Goal: Task Accomplishment & Management: Use online tool/utility

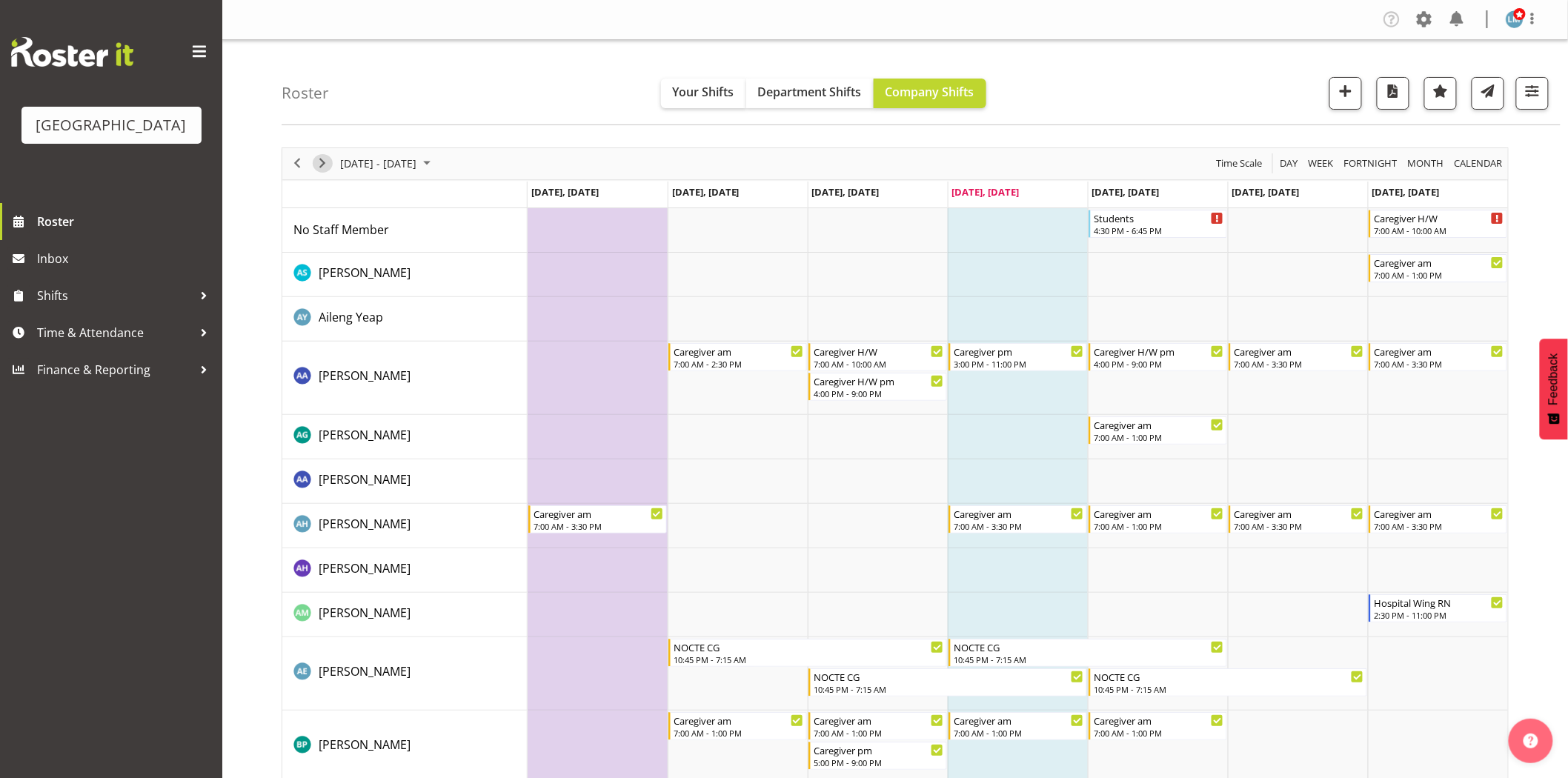
click at [323, 164] on span "Next" at bounding box center [322, 163] width 18 height 19
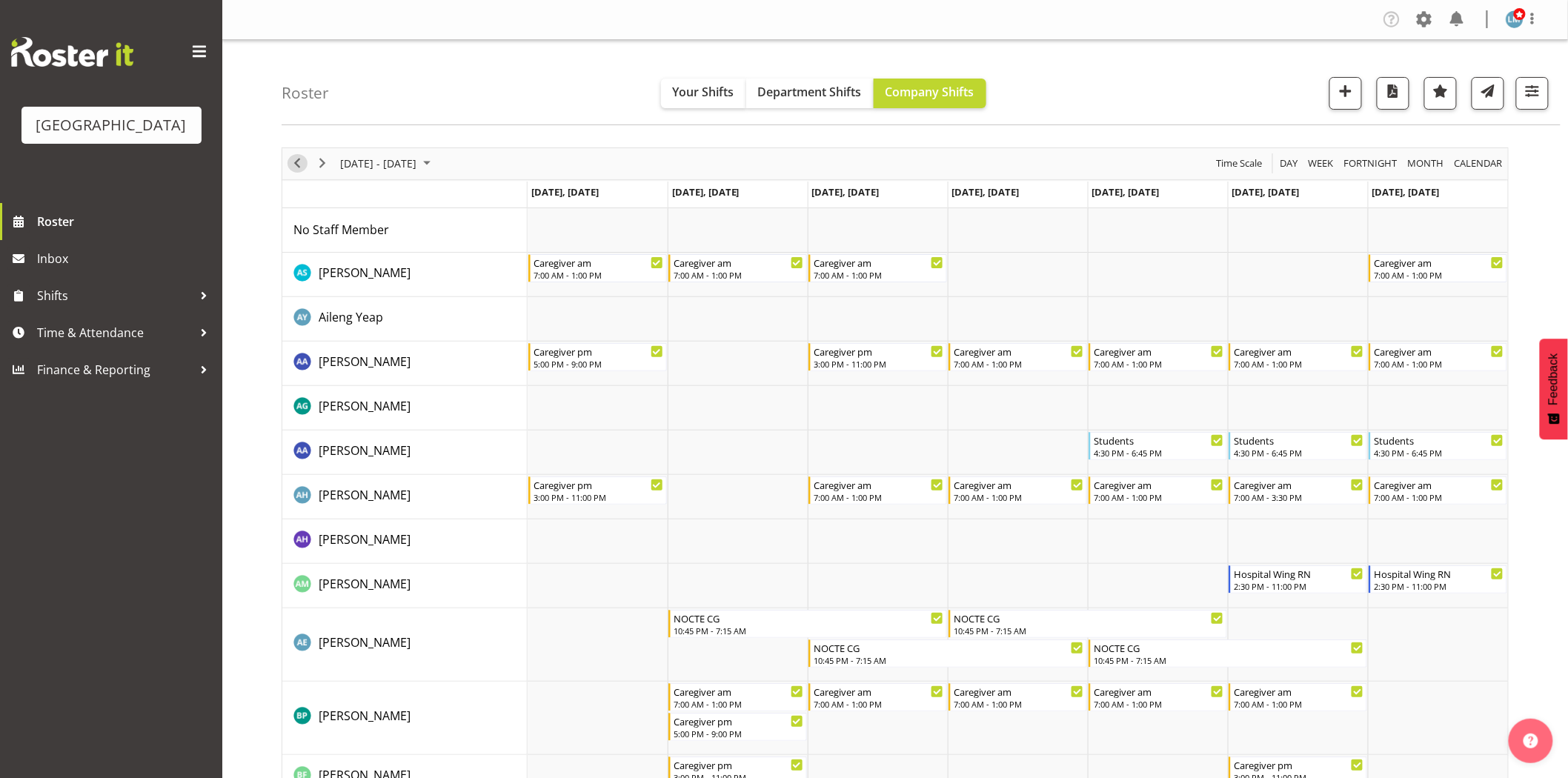
click at [293, 161] on span "Previous" at bounding box center [297, 163] width 18 height 19
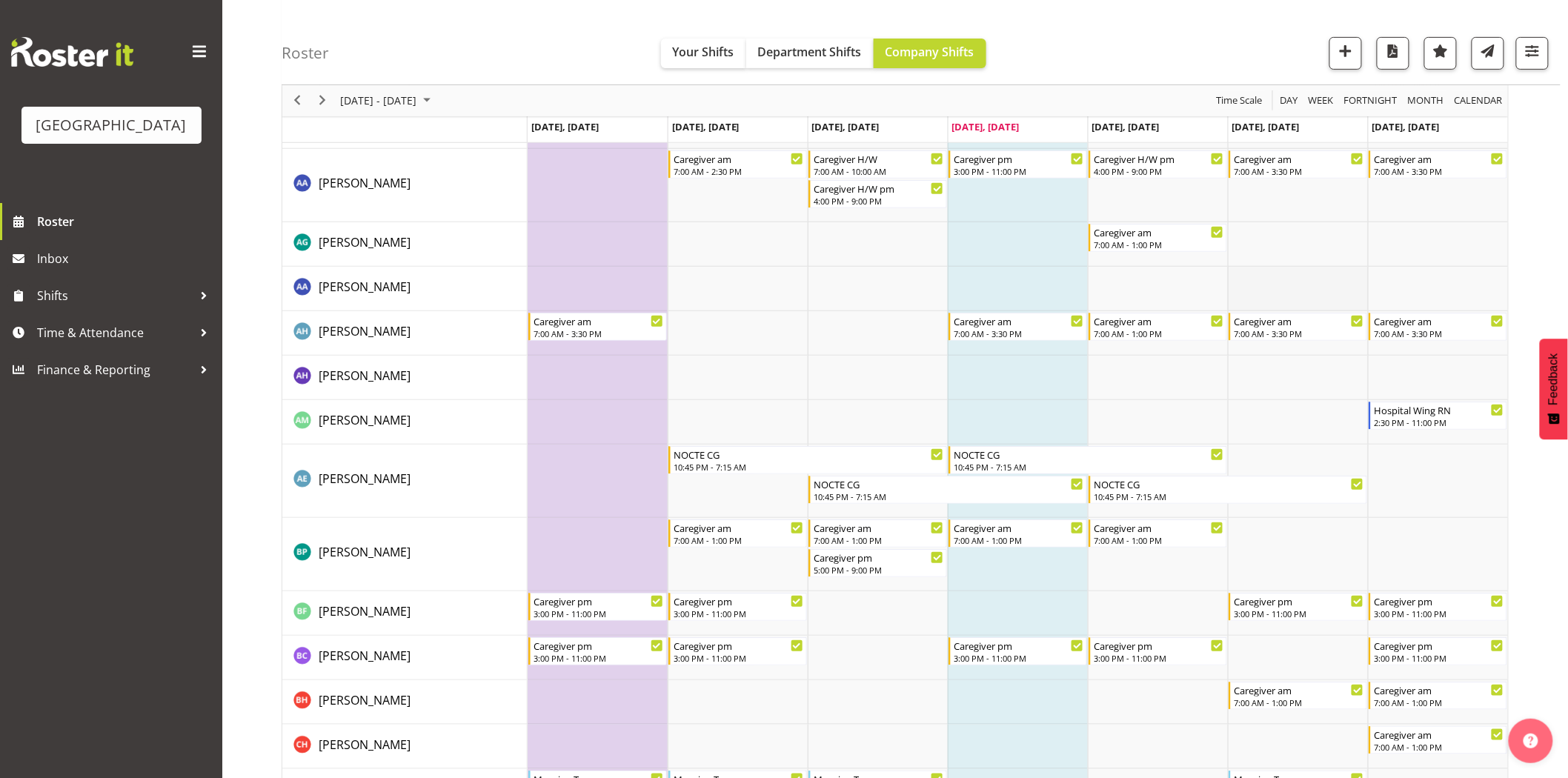
scroll to position [329, 0]
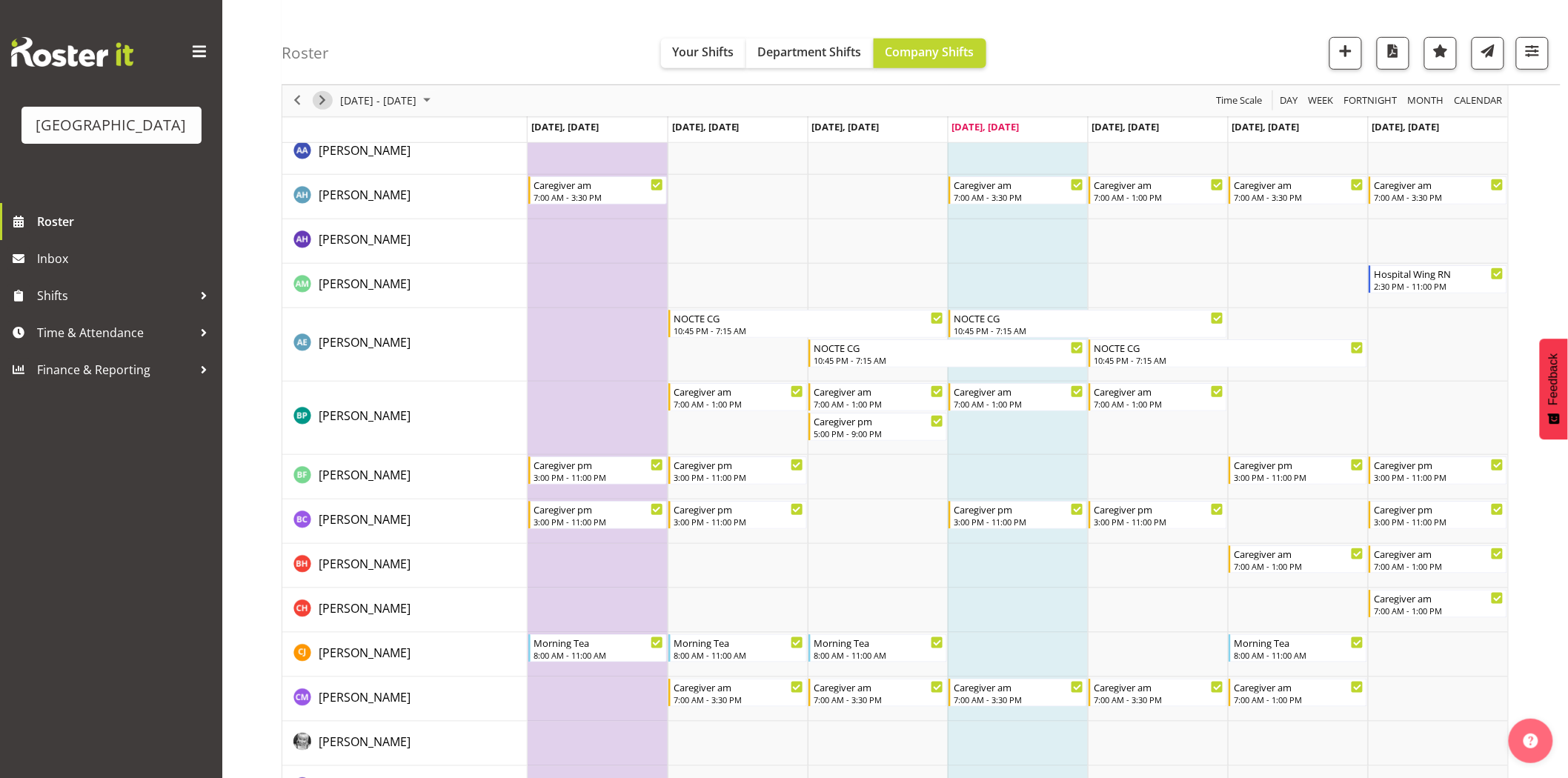
click at [322, 94] on span "Next" at bounding box center [322, 101] width 18 height 19
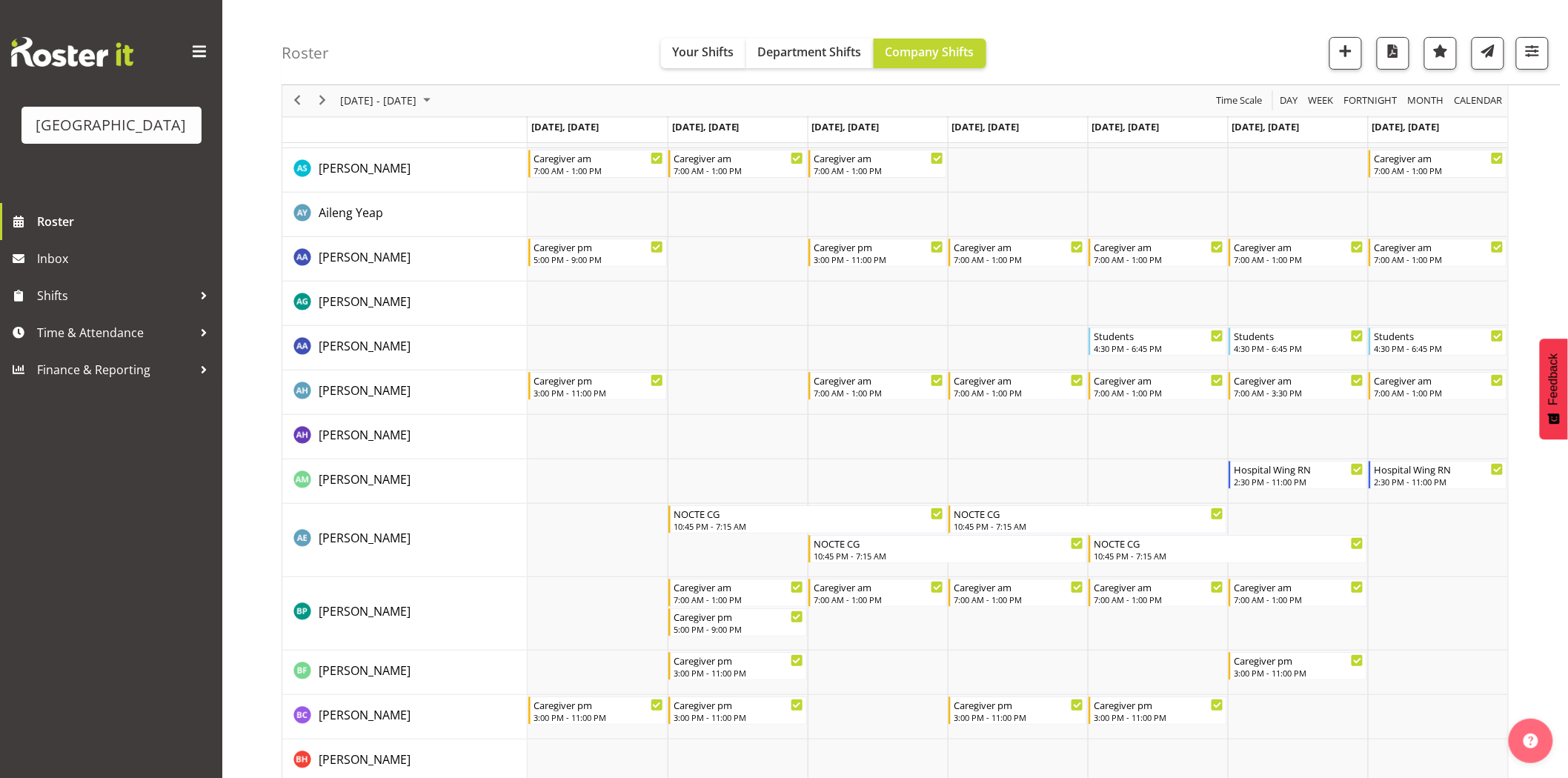
scroll to position [165, 0]
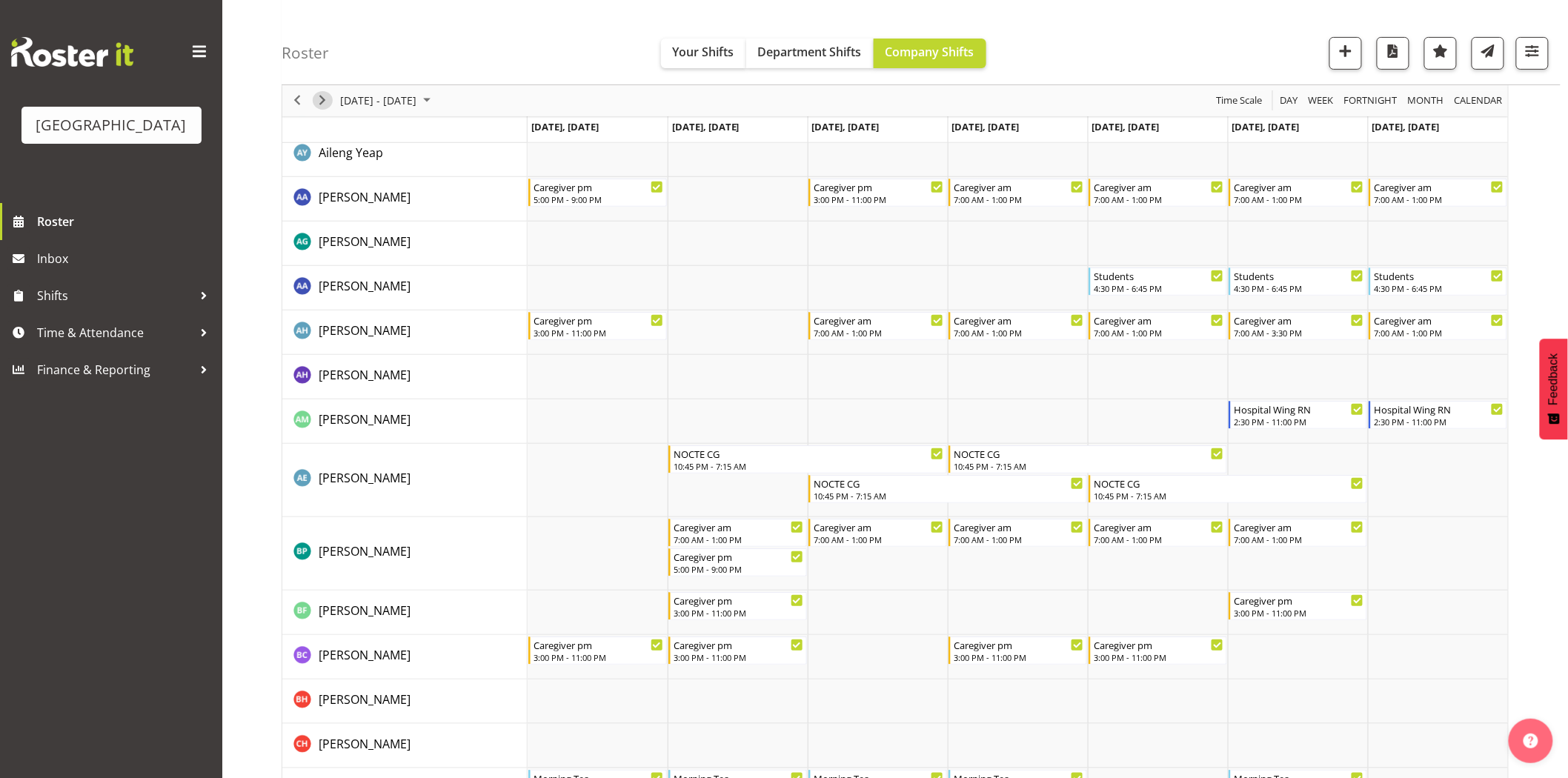
drag, startPoint x: 324, startPoint y: 101, endPoint x: 935, endPoint y: 409, distance: 684.2
click at [324, 101] on span "Next" at bounding box center [322, 101] width 18 height 19
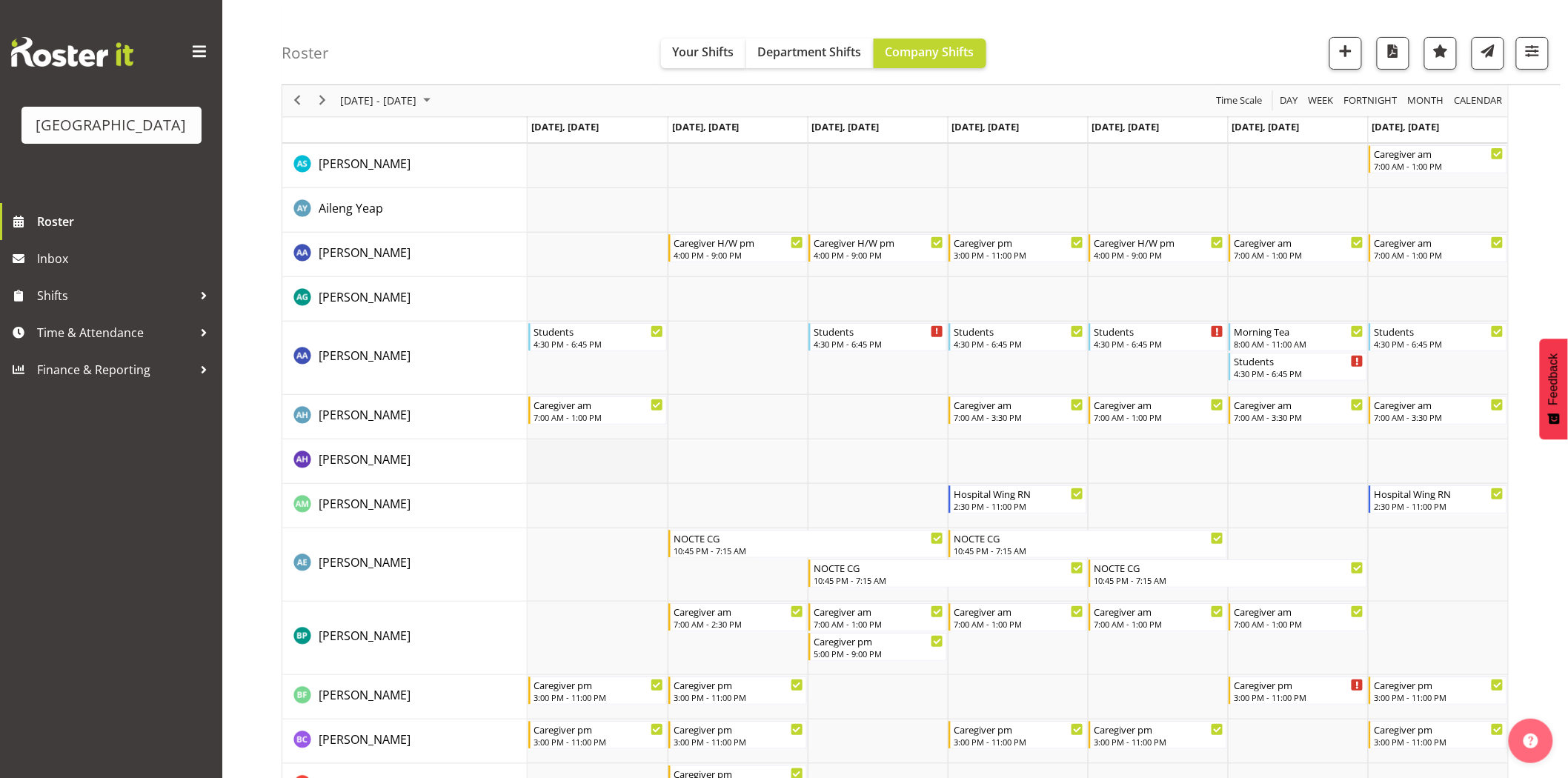
scroll to position [246, 0]
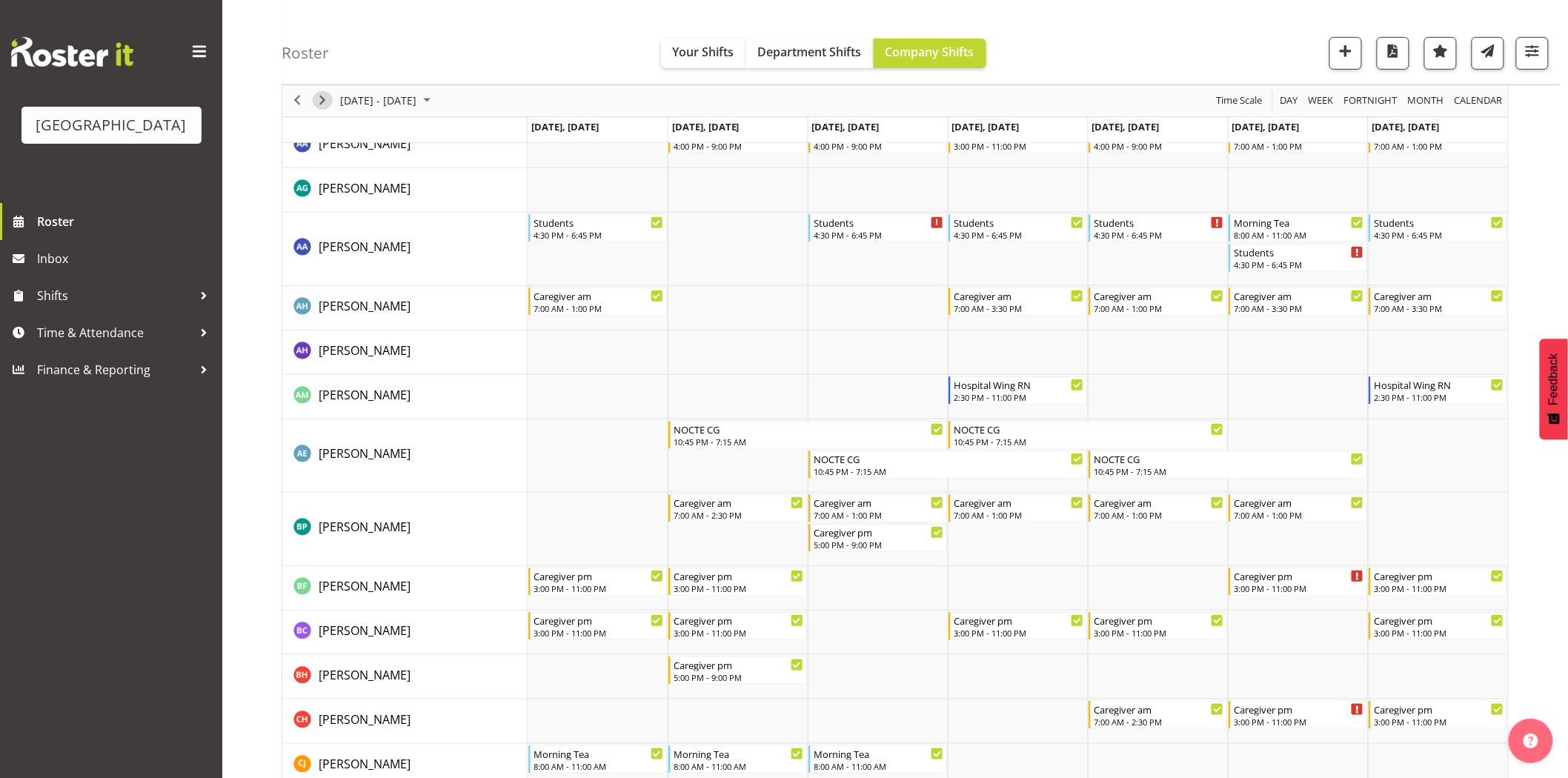
drag, startPoint x: 324, startPoint y: 96, endPoint x: 903, endPoint y: 437, distance: 672.0
click at [324, 96] on span "Next" at bounding box center [322, 101] width 18 height 19
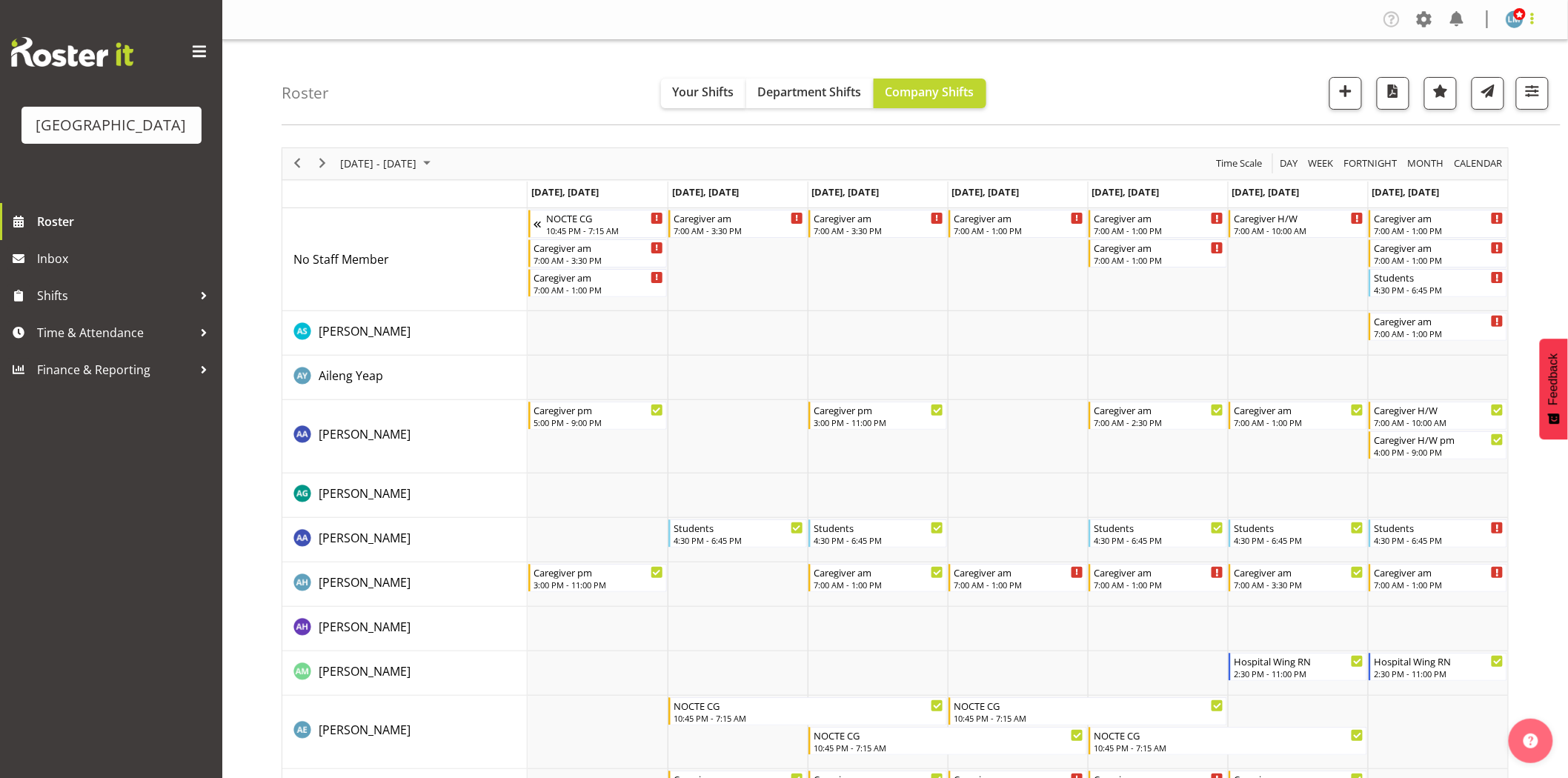
click at [1537, 24] on span at bounding box center [1532, 18] width 18 height 18
click at [1517, 94] on div "Profile Log Out" at bounding box center [1471, 64] width 143 height 65
click at [1511, 74] on link "Log Out" at bounding box center [1471, 78] width 143 height 27
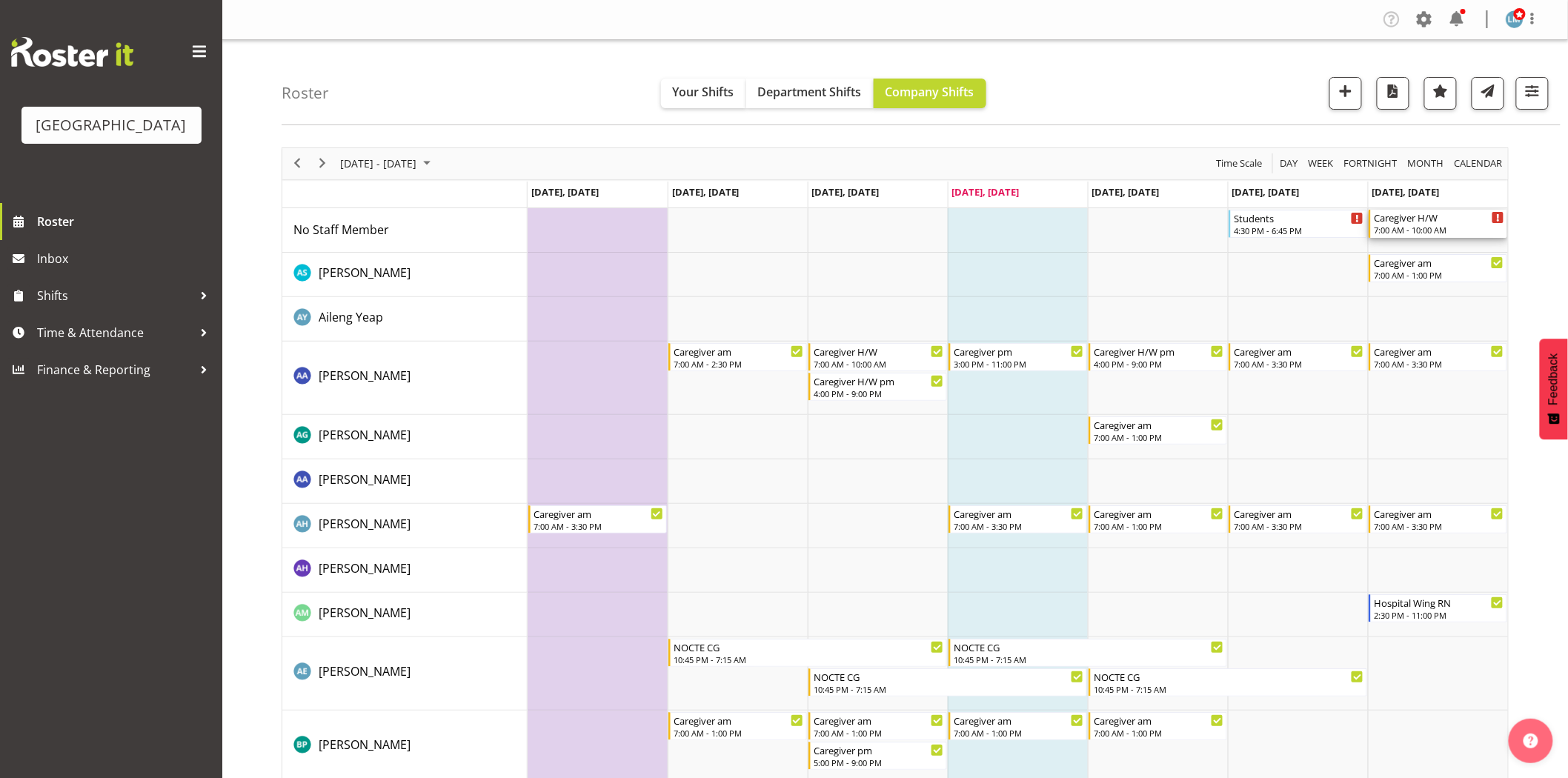
click at [1434, 232] on div "7:00 AM - 10:00 AM" at bounding box center [1439, 230] width 131 height 12
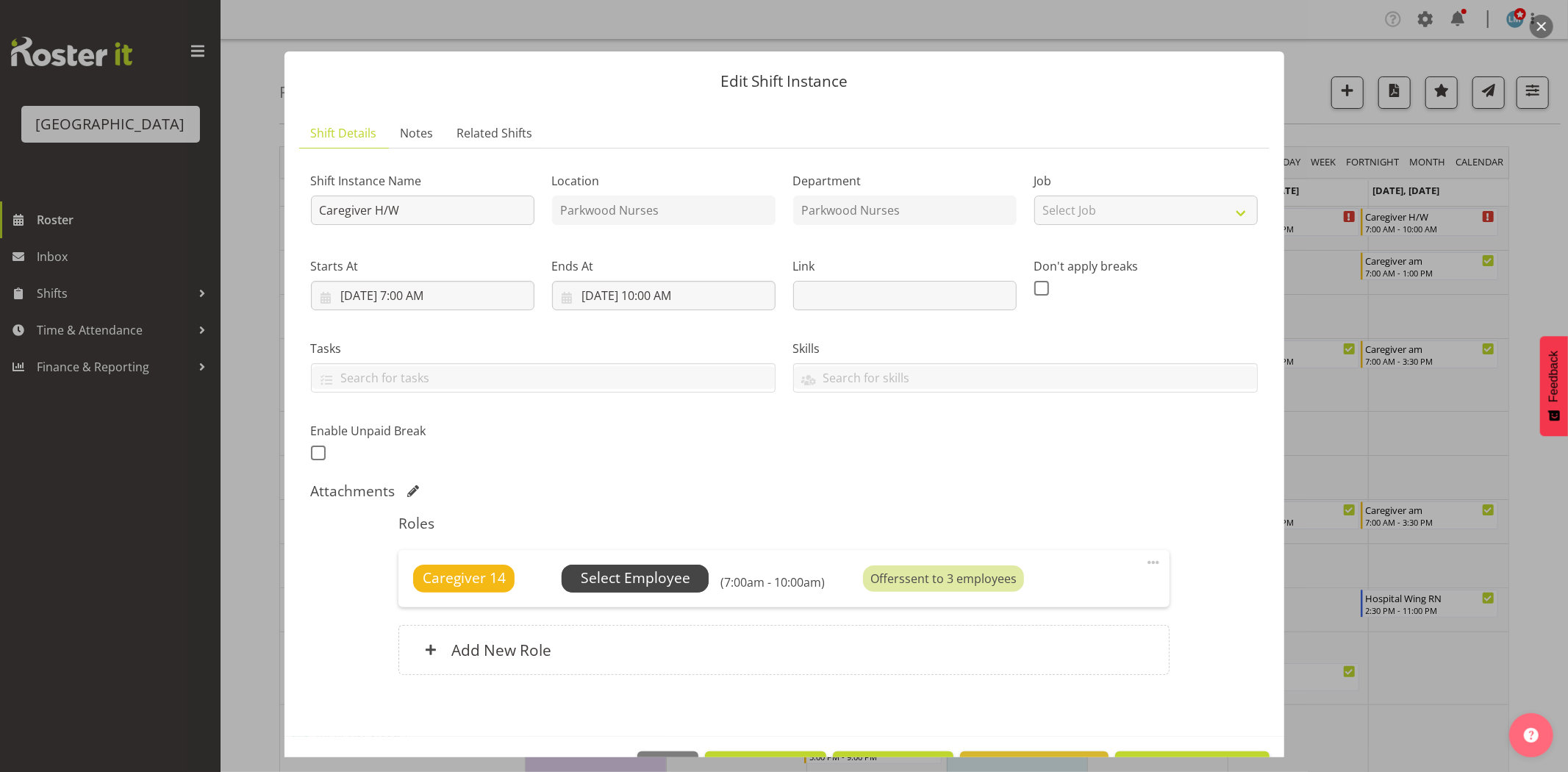
click at [684, 570] on span "Select Employee" at bounding box center [635, 577] width 109 height 21
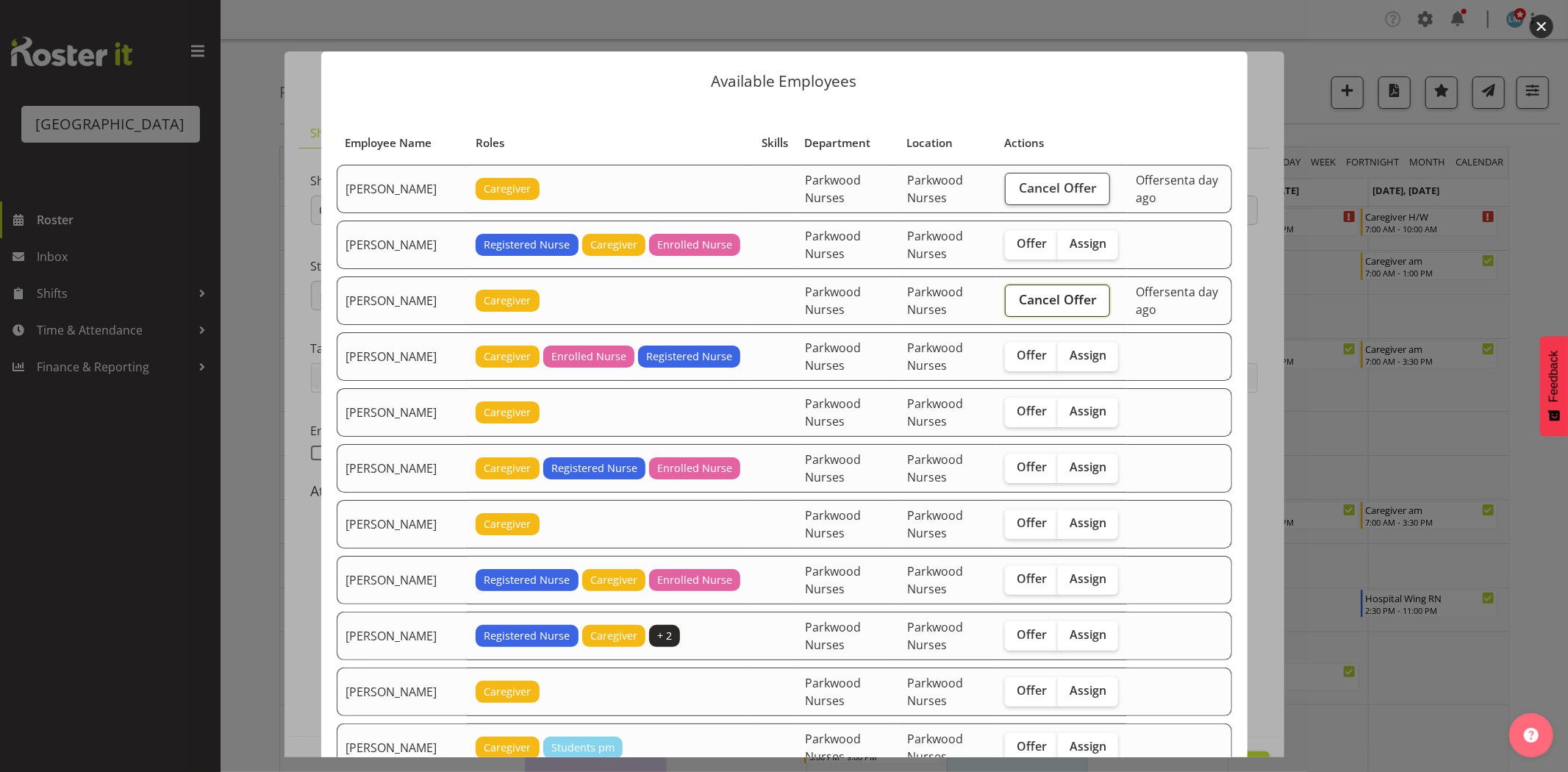
click at [1088, 299] on span "Cancel Offer" at bounding box center [1058, 299] width 78 height 19
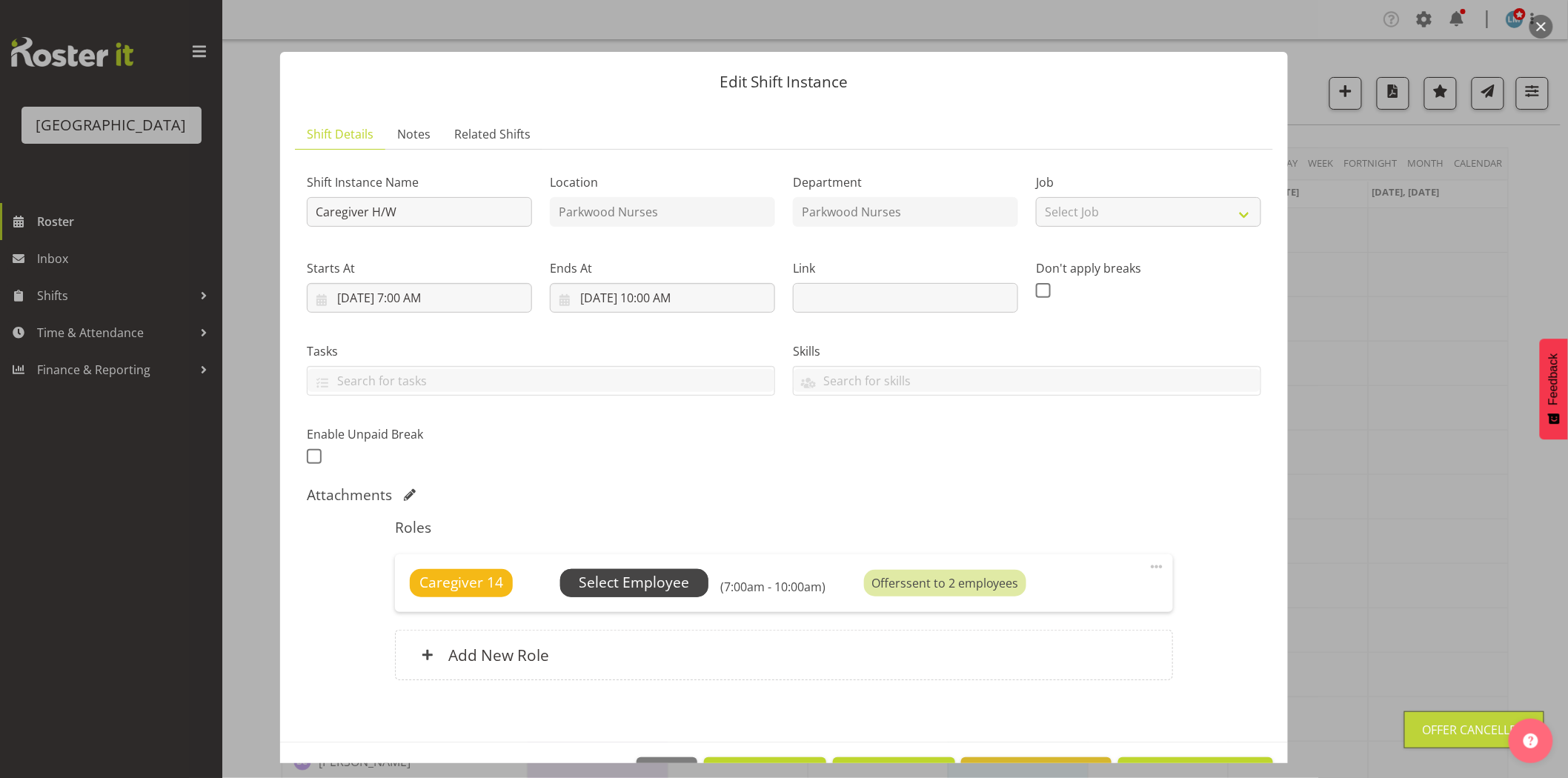
click at [663, 569] on span "Select Employee" at bounding box center [635, 583] width 148 height 28
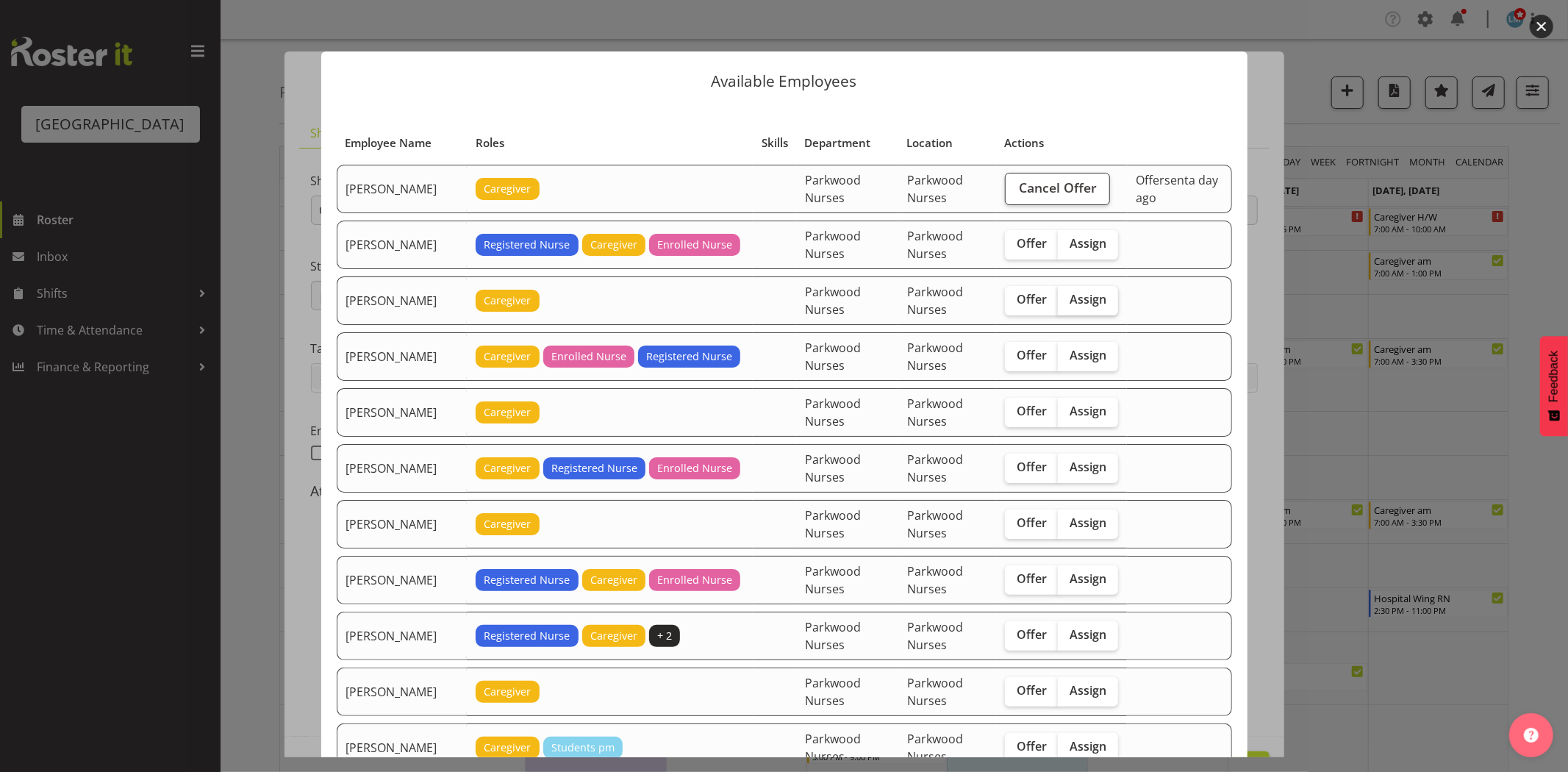
click at [1097, 300] on span "Assign" at bounding box center [1088, 300] width 37 height 15
click at [1067, 300] on input "Assign" at bounding box center [1062, 300] width 9 height 9
checkbox input "true"
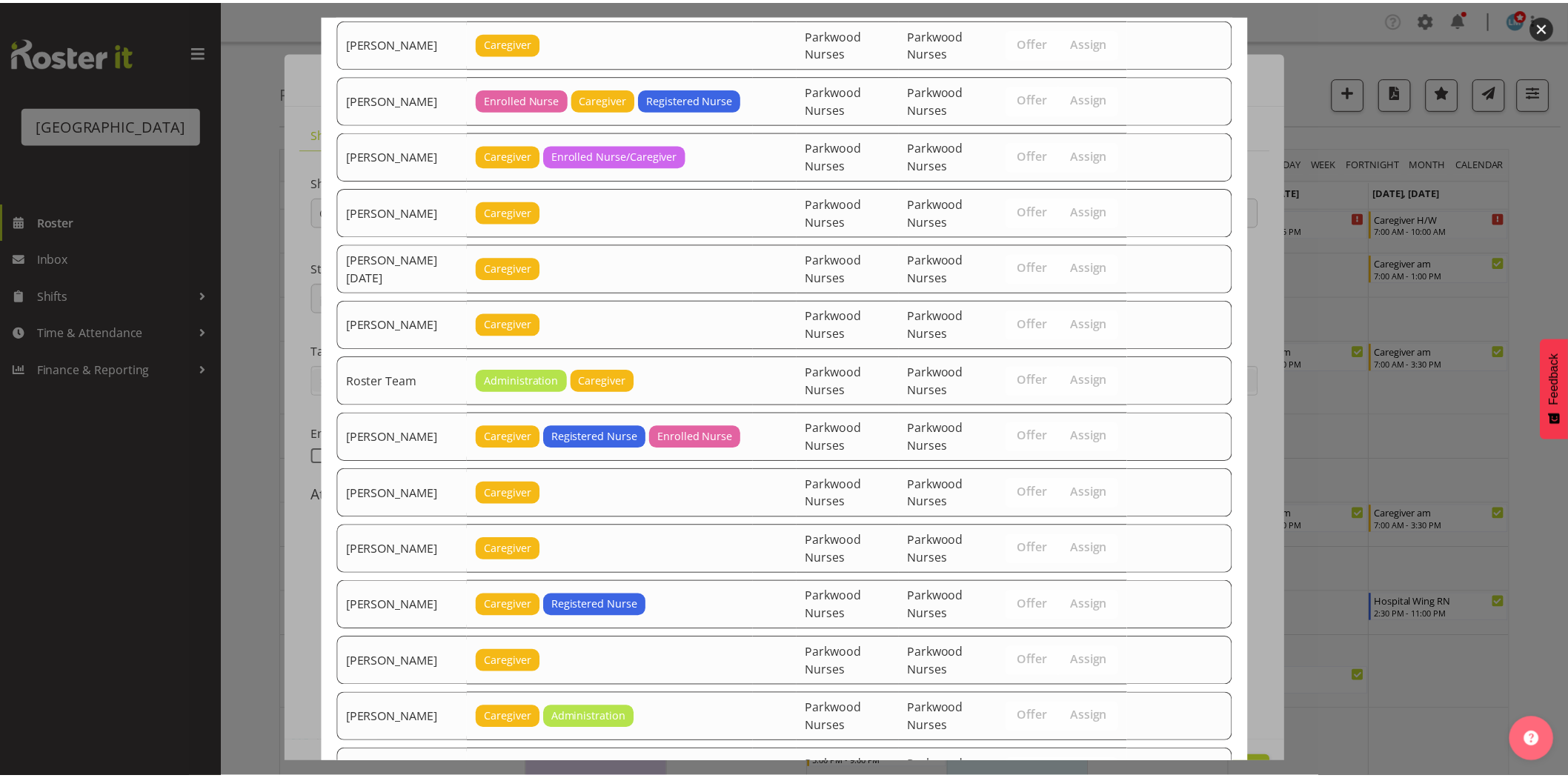
scroll to position [1859, 0]
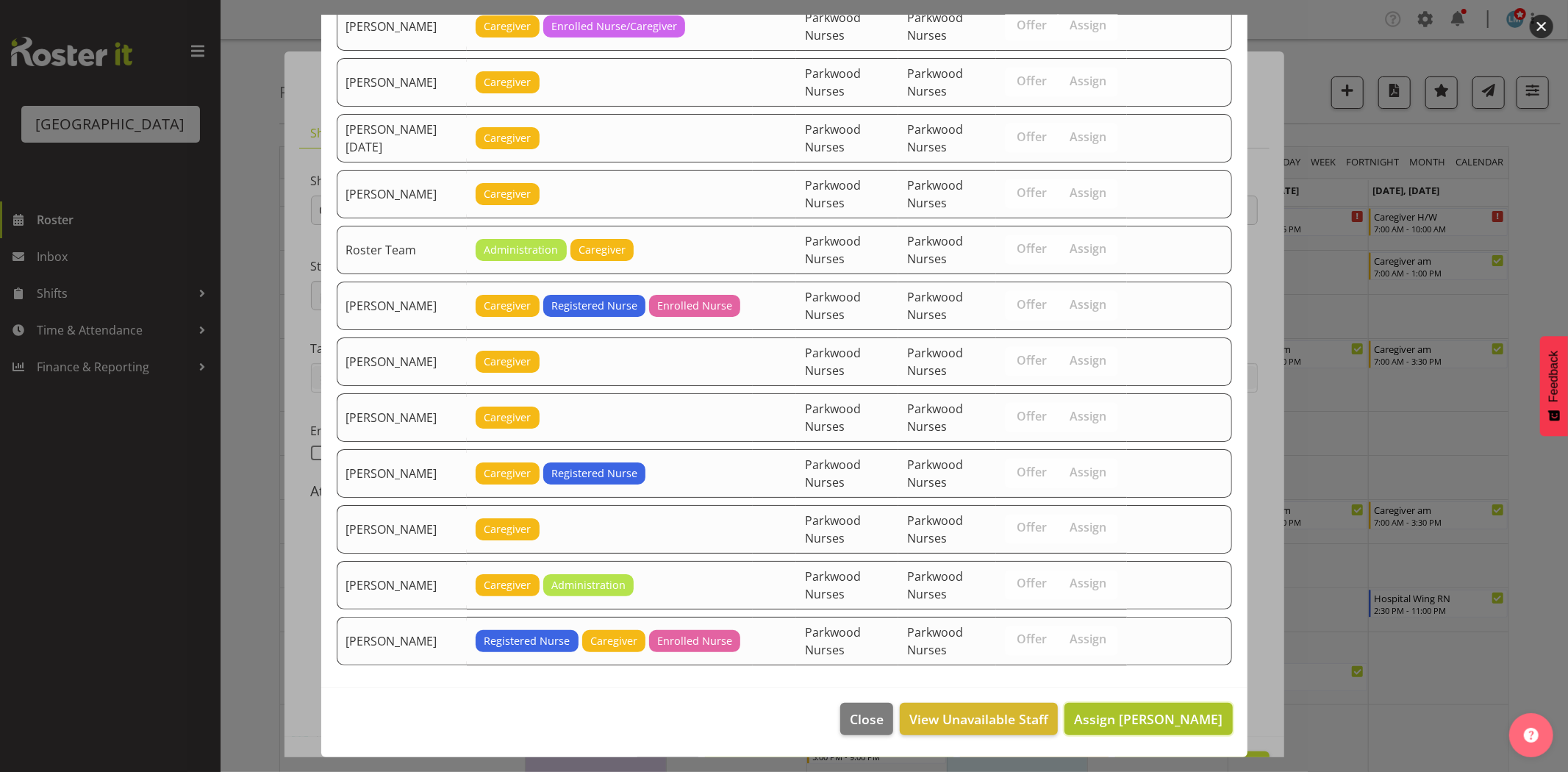
click at [1166, 721] on span "Assign Bailey Potter" at bounding box center [1148, 719] width 149 height 17
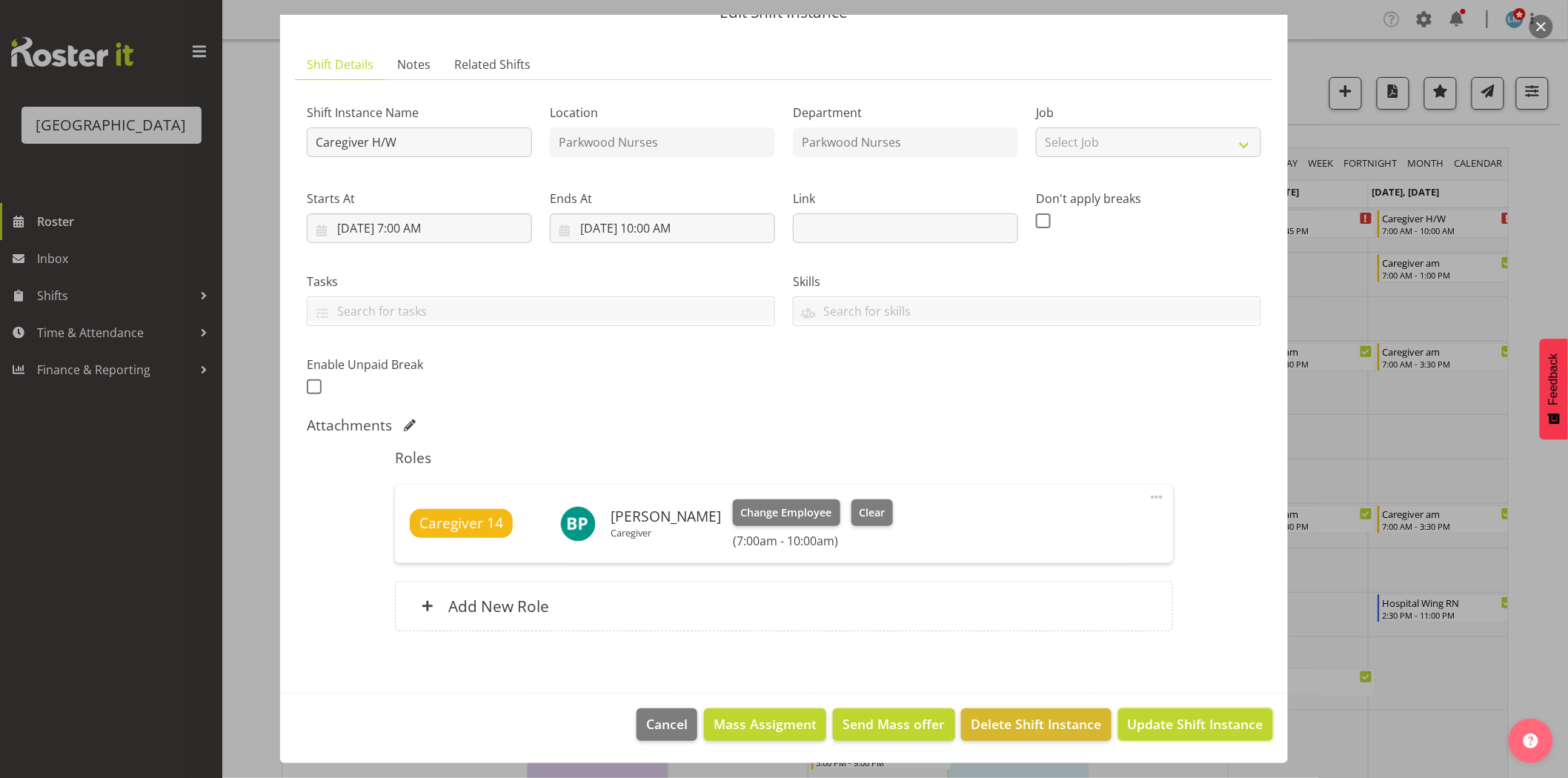
click at [1176, 726] on span "Update Shift Instance" at bounding box center [1195, 723] width 135 height 19
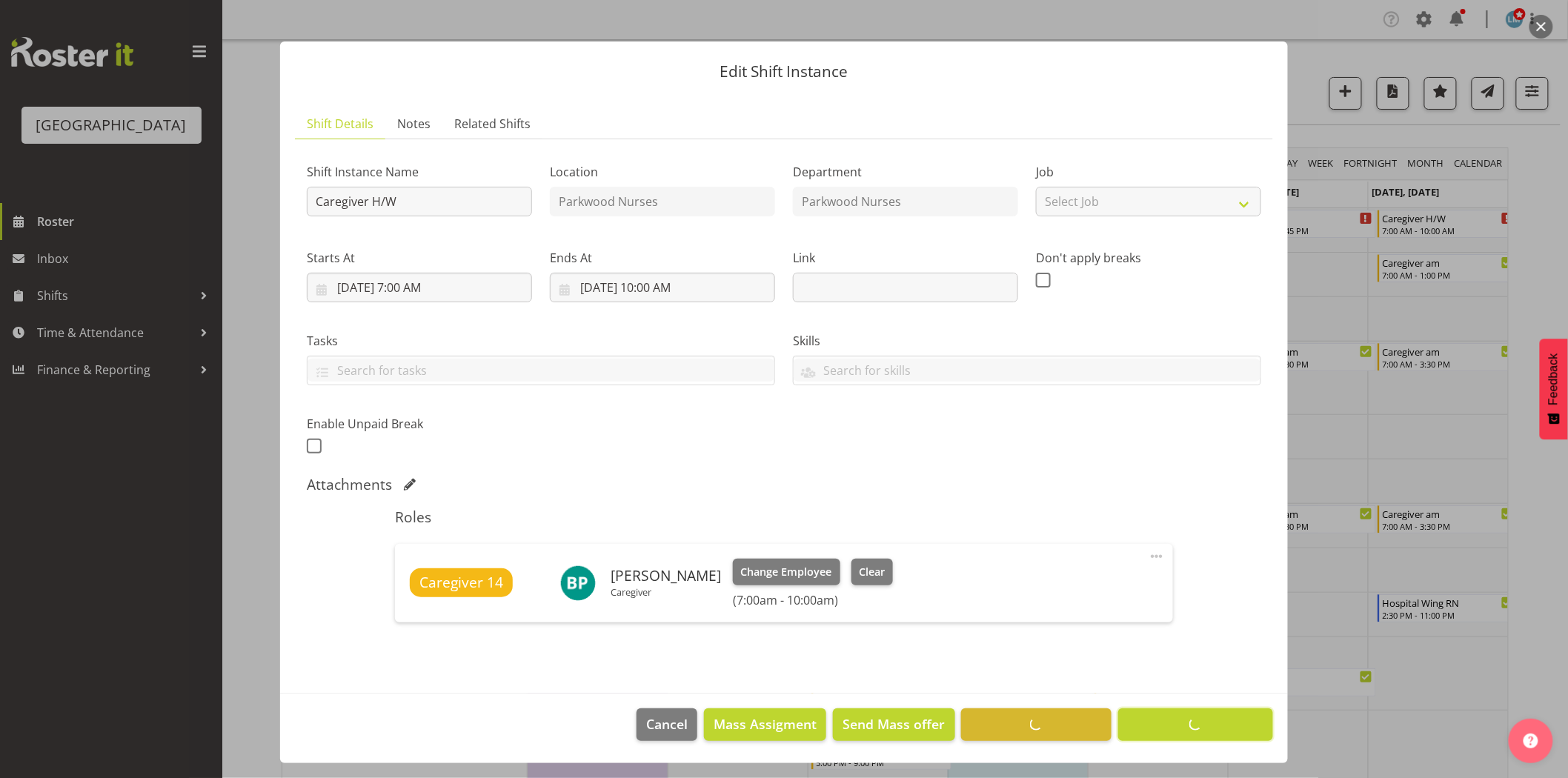
scroll to position [10, 0]
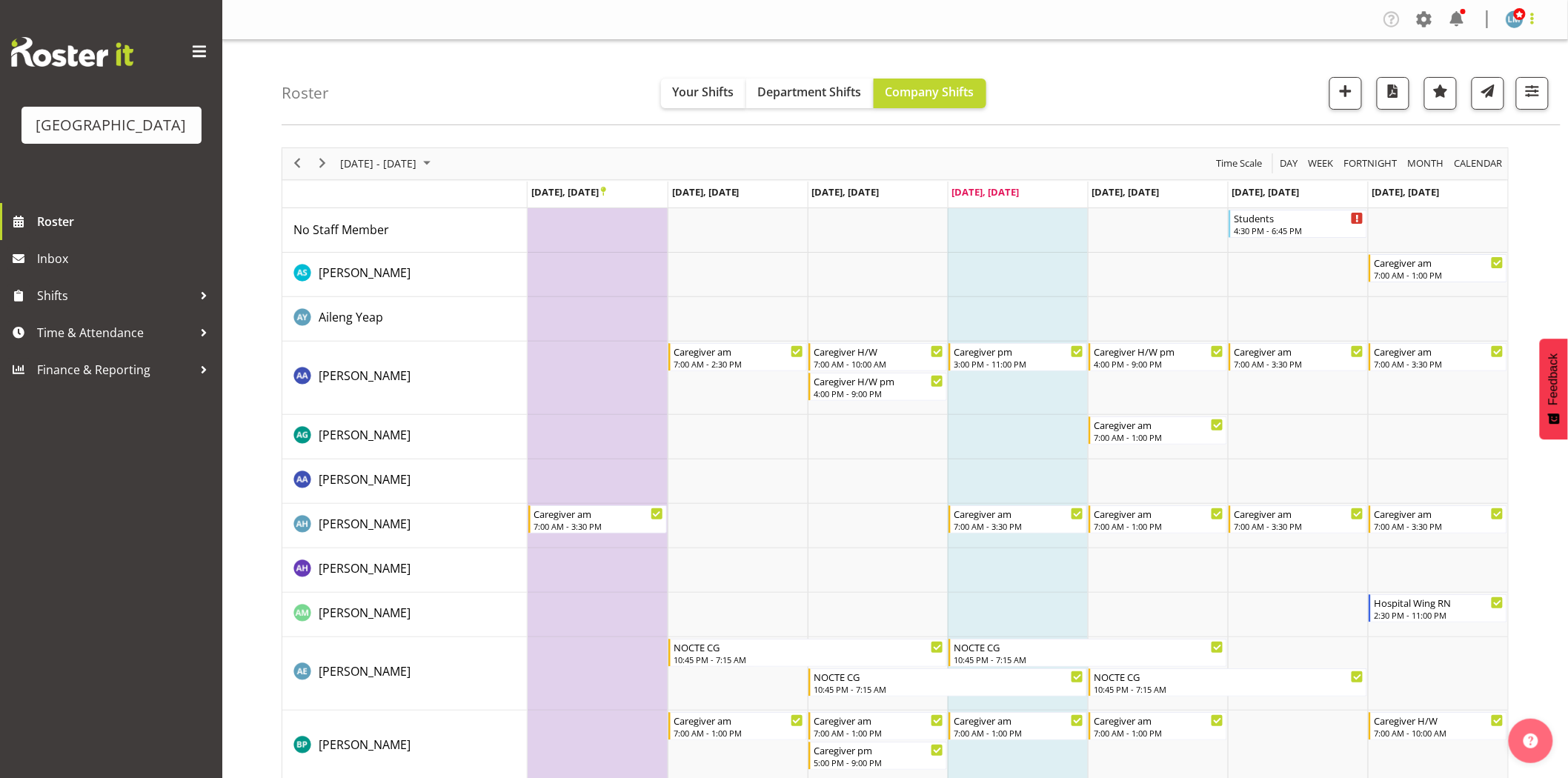
click at [1533, 23] on span at bounding box center [1532, 18] width 18 height 18
click at [1506, 69] on link "Log Out" at bounding box center [1471, 78] width 143 height 27
click at [327, 165] on span "Next" at bounding box center [322, 163] width 18 height 19
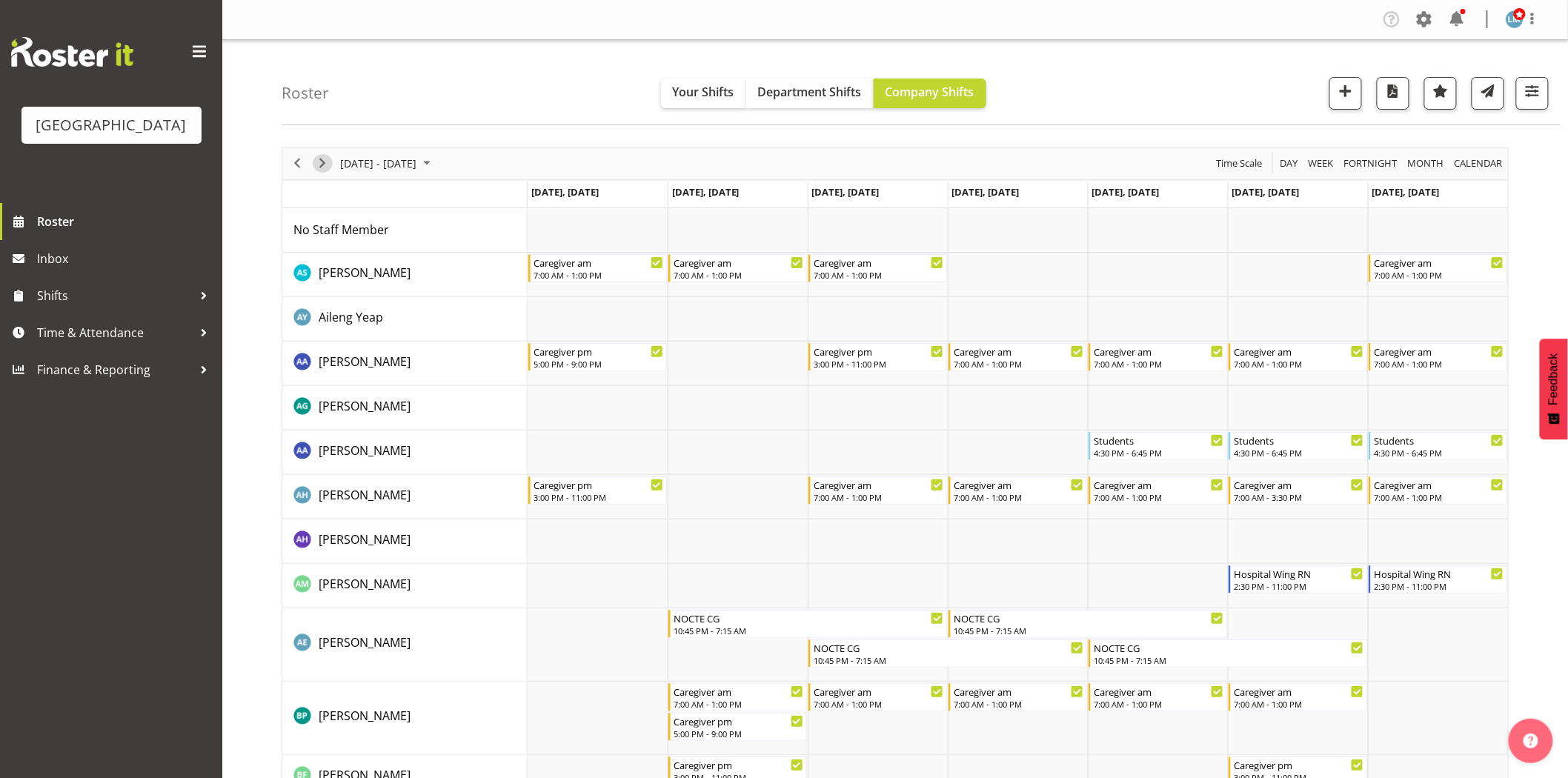
click at [322, 164] on span "Next" at bounding box center [322, 163] width 18 height 19
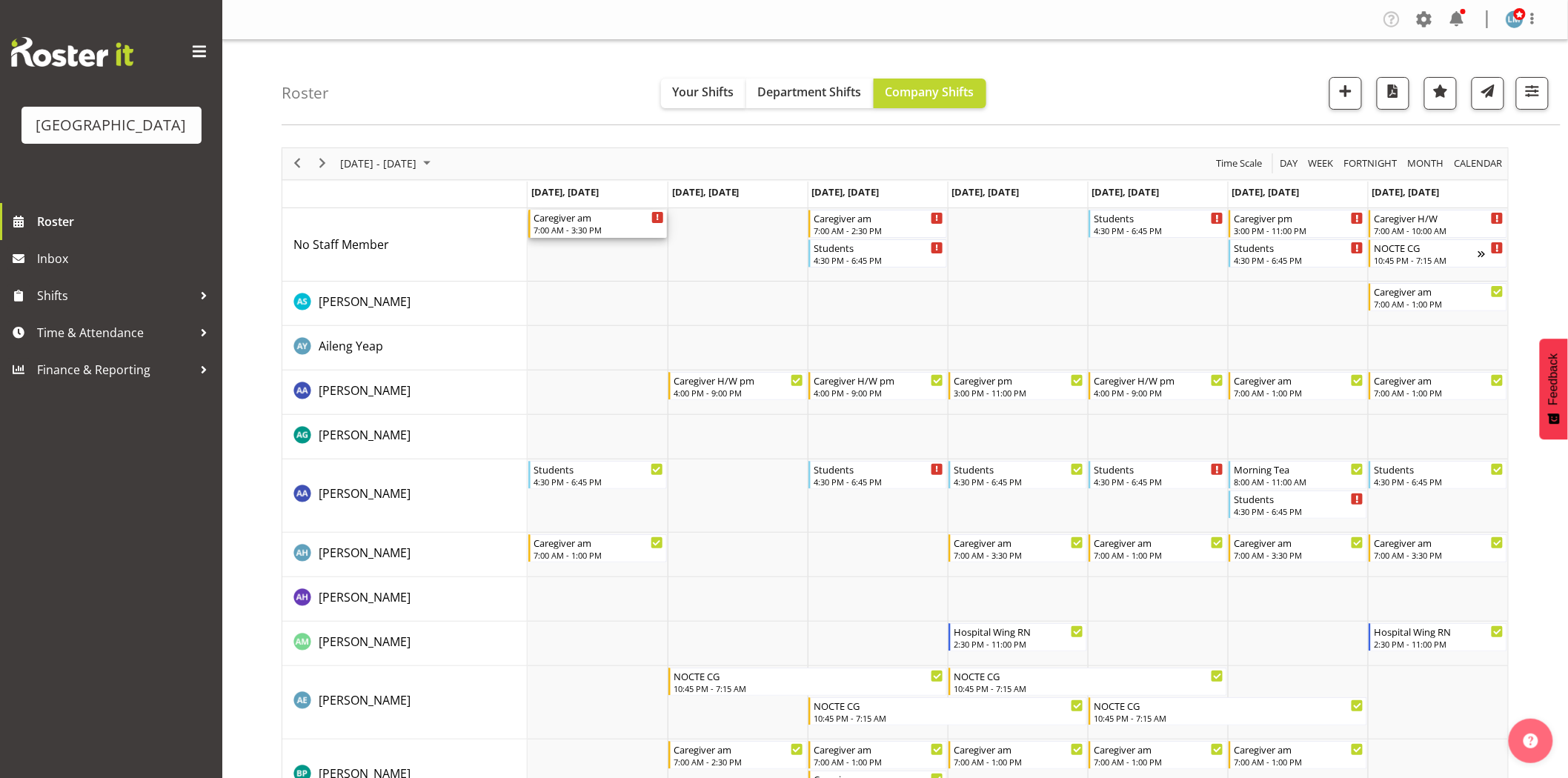
click at [601, 231] on div "7:00 AM - 3:30 PM" at bounding box center [599, 230] width 131 height 12
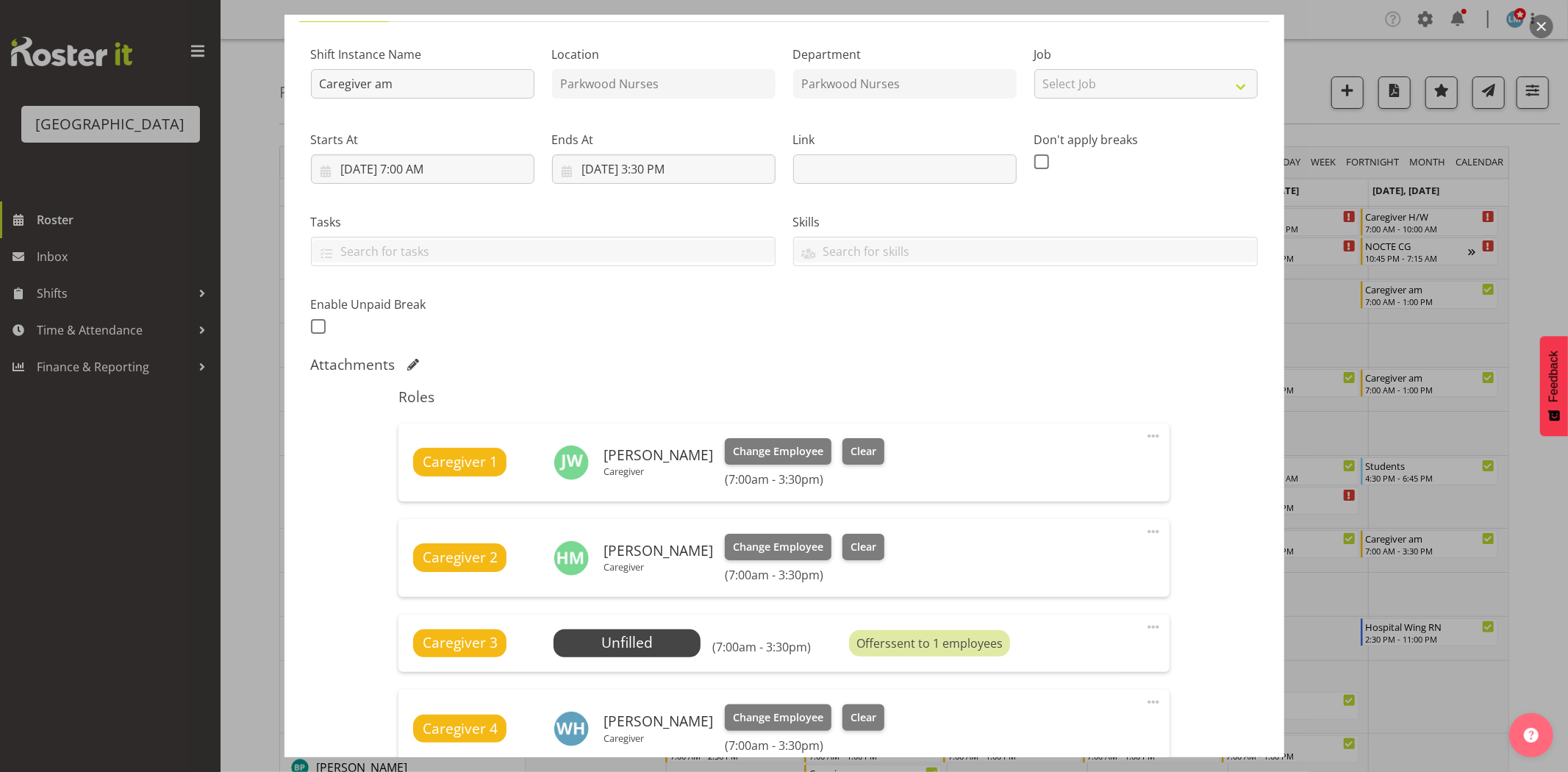
scroll to position [244, 0]
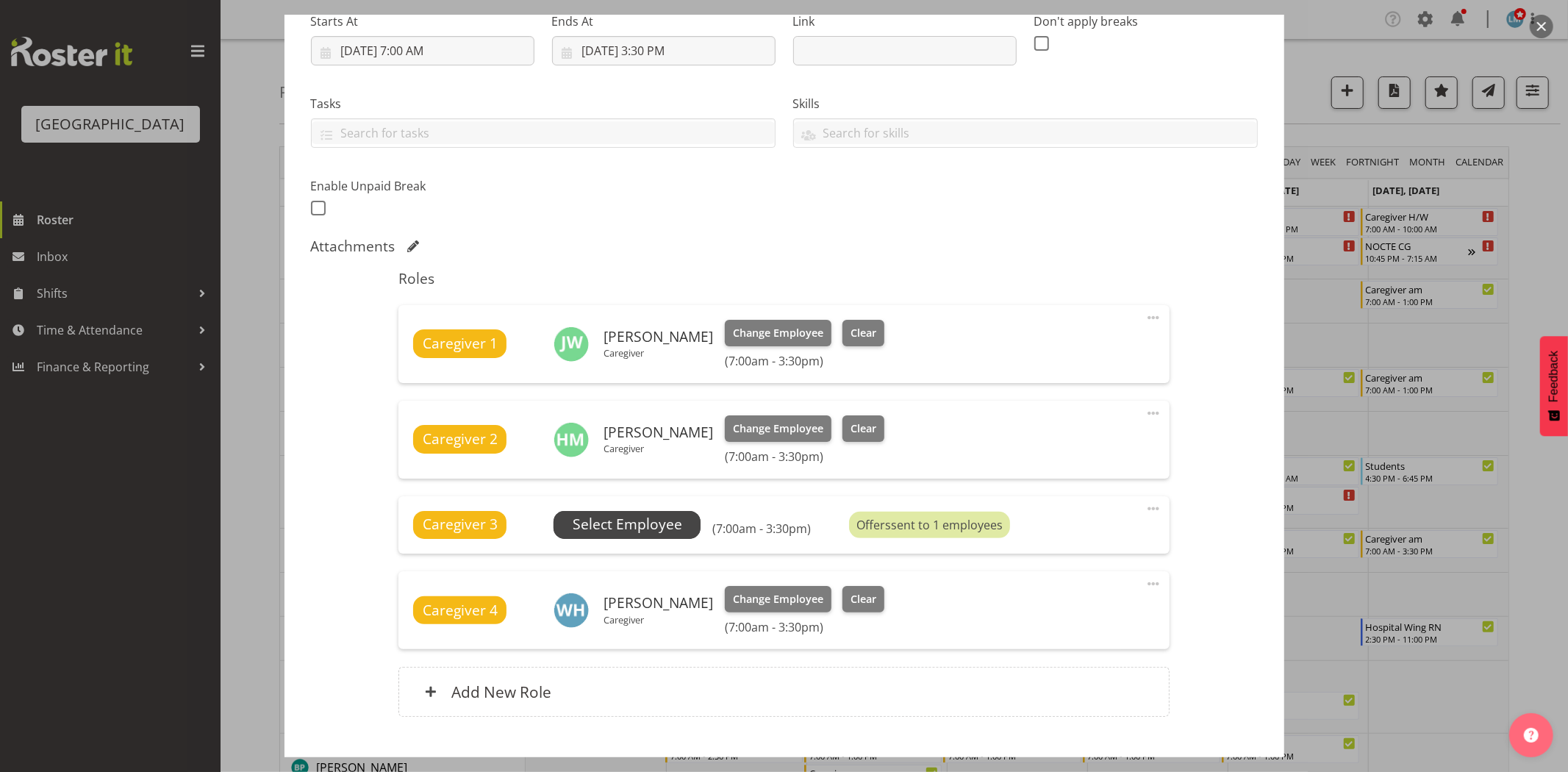
click at [642, 524] on span "Select Employee" at bounding box center [627, 524] width 109 height 21
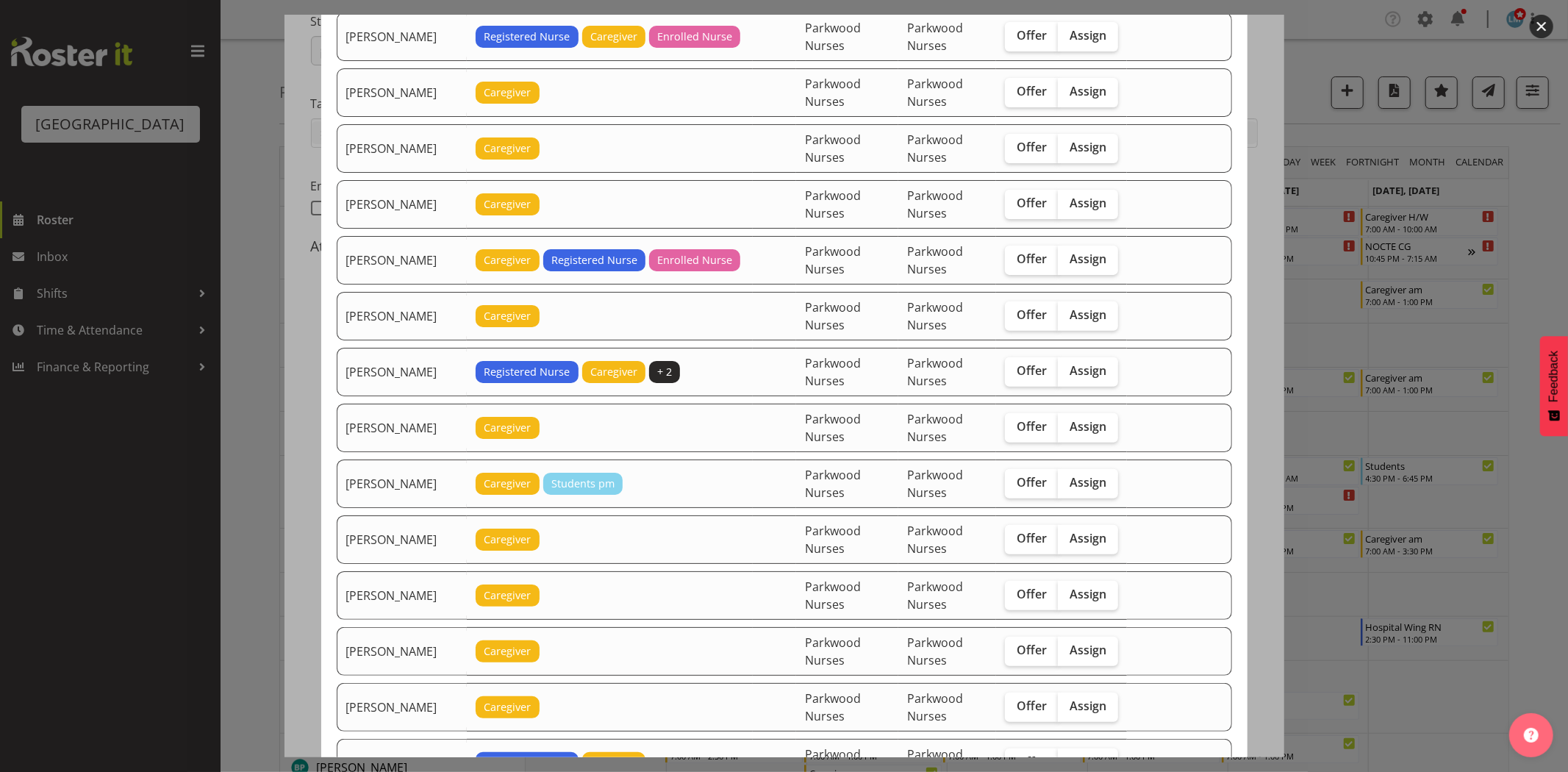
scroll to position [326, 0]
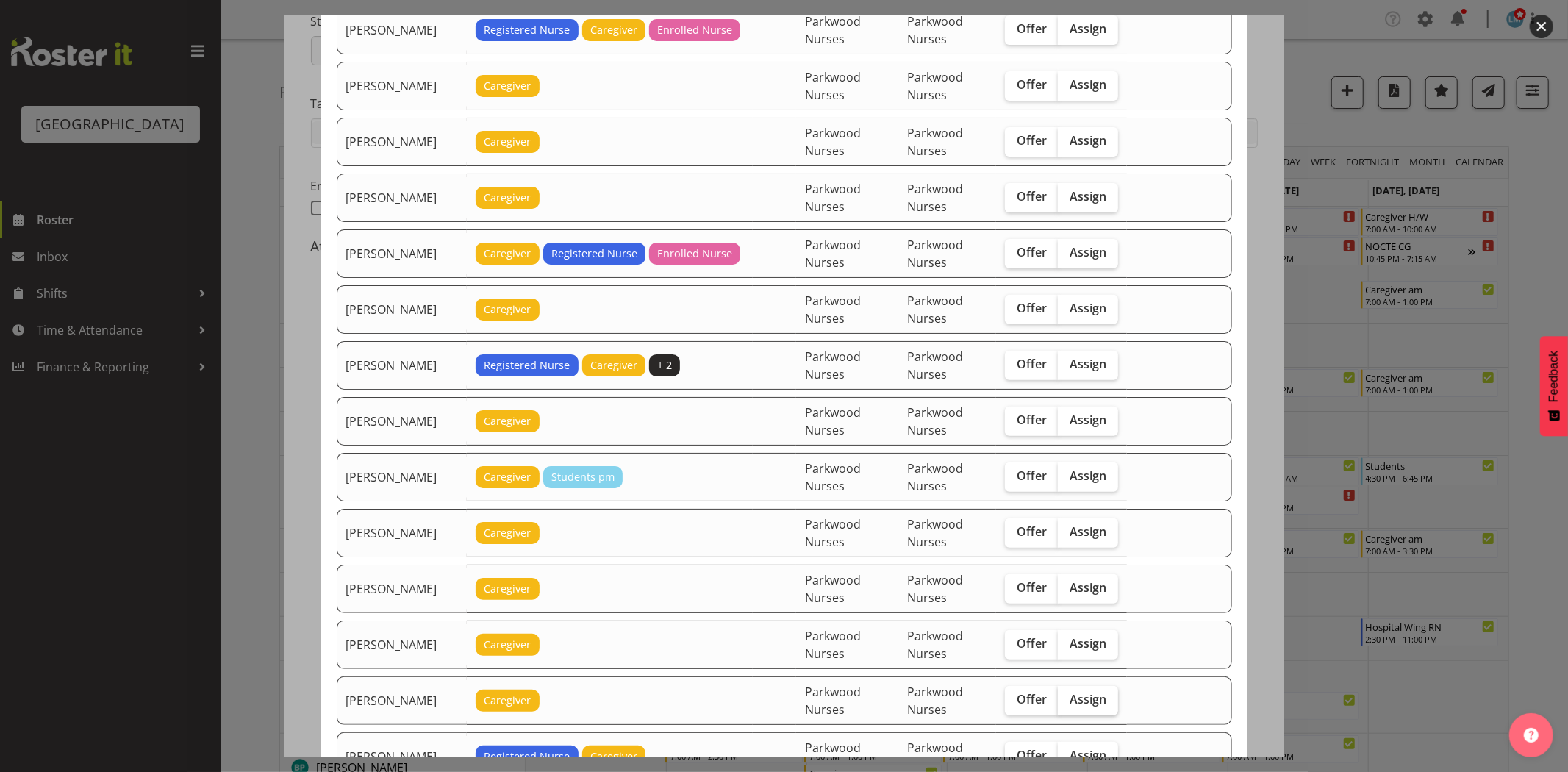
click at [1089, 706] on span "Assign" at bounding box center [1088, 699] width 37 height 15
click at [1067, 704] on input "Assign" at bounding box center [1062, 699] width 9 height 9
checkbox input "true"
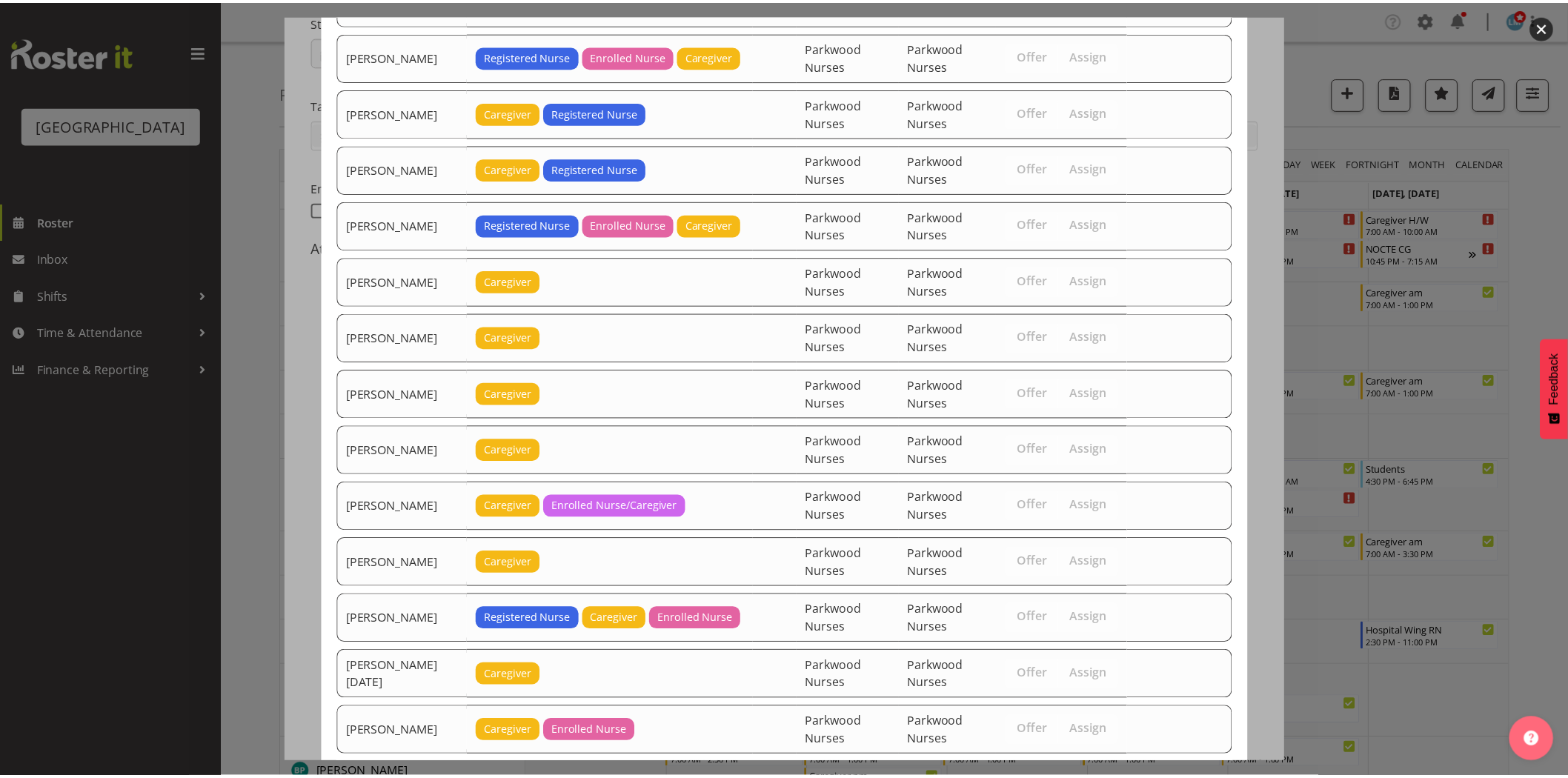
scroll to position [1802, 0]
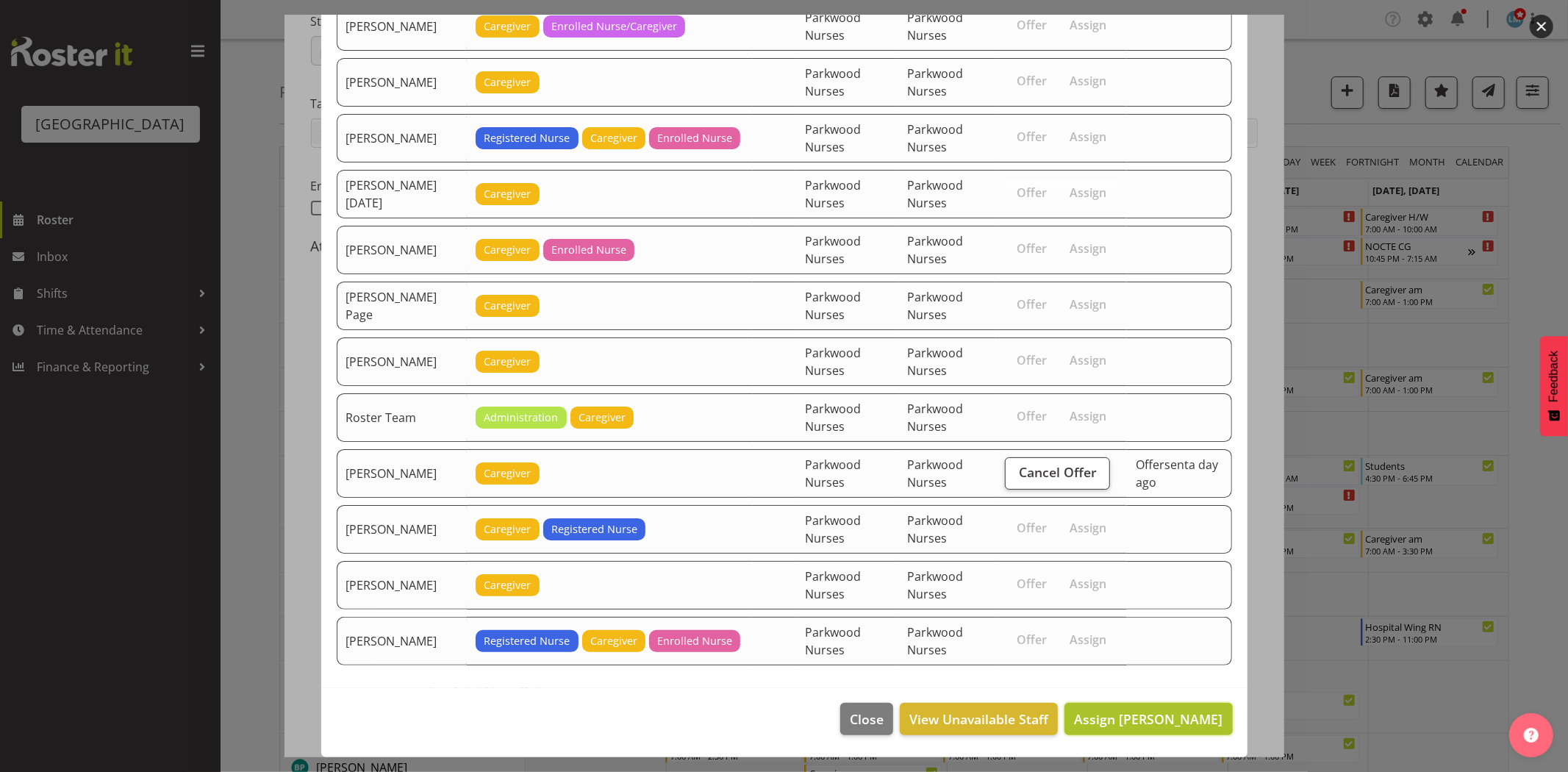
click at [1180, 719] on span "Assign [PERSON_NAME]" at bounding box center [1148, 719] width 149 height 17
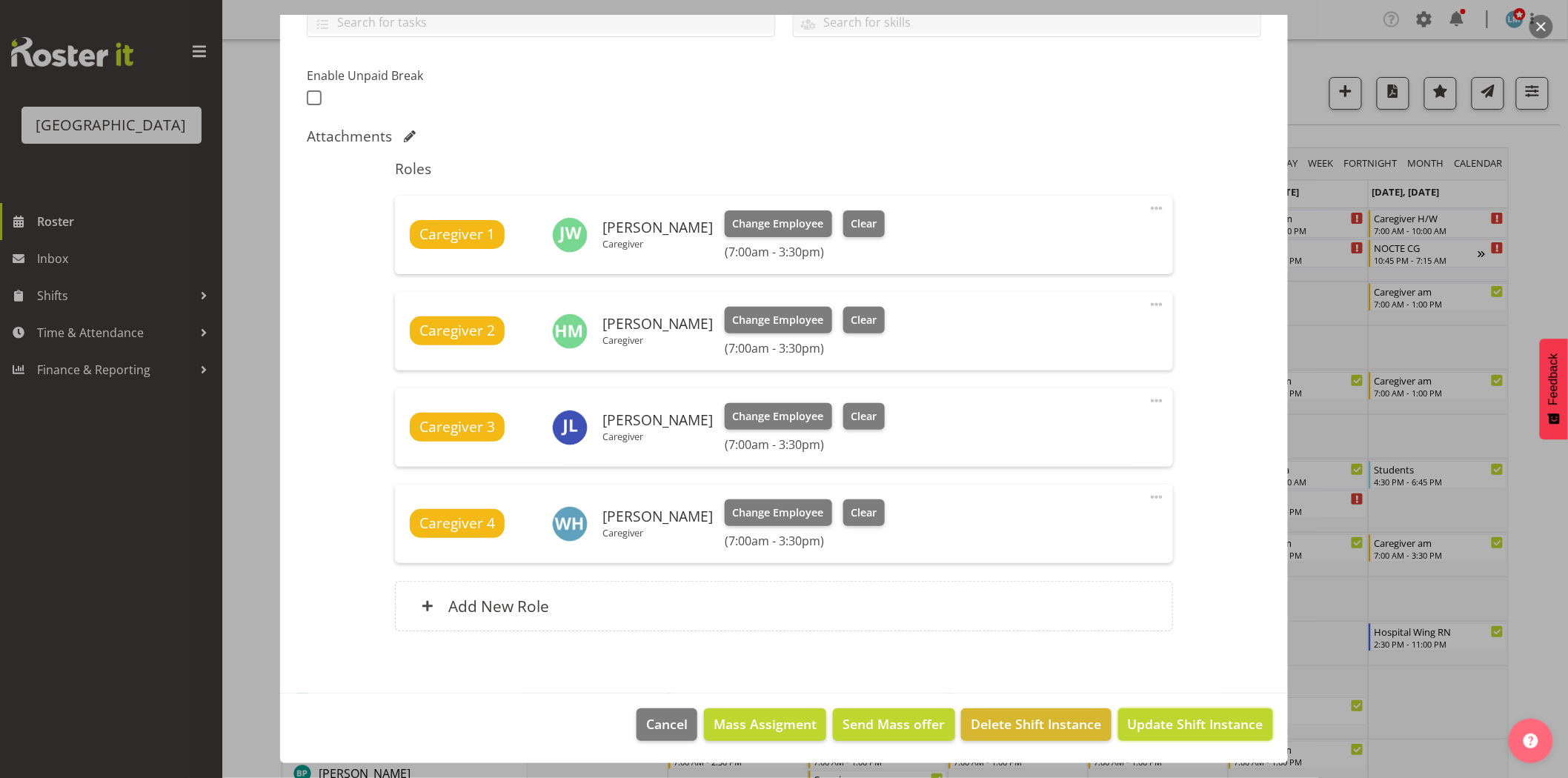
click at [1190, 724] on span "Update Shift Instance" at bounding box center [1195, 723] width 135 height 19
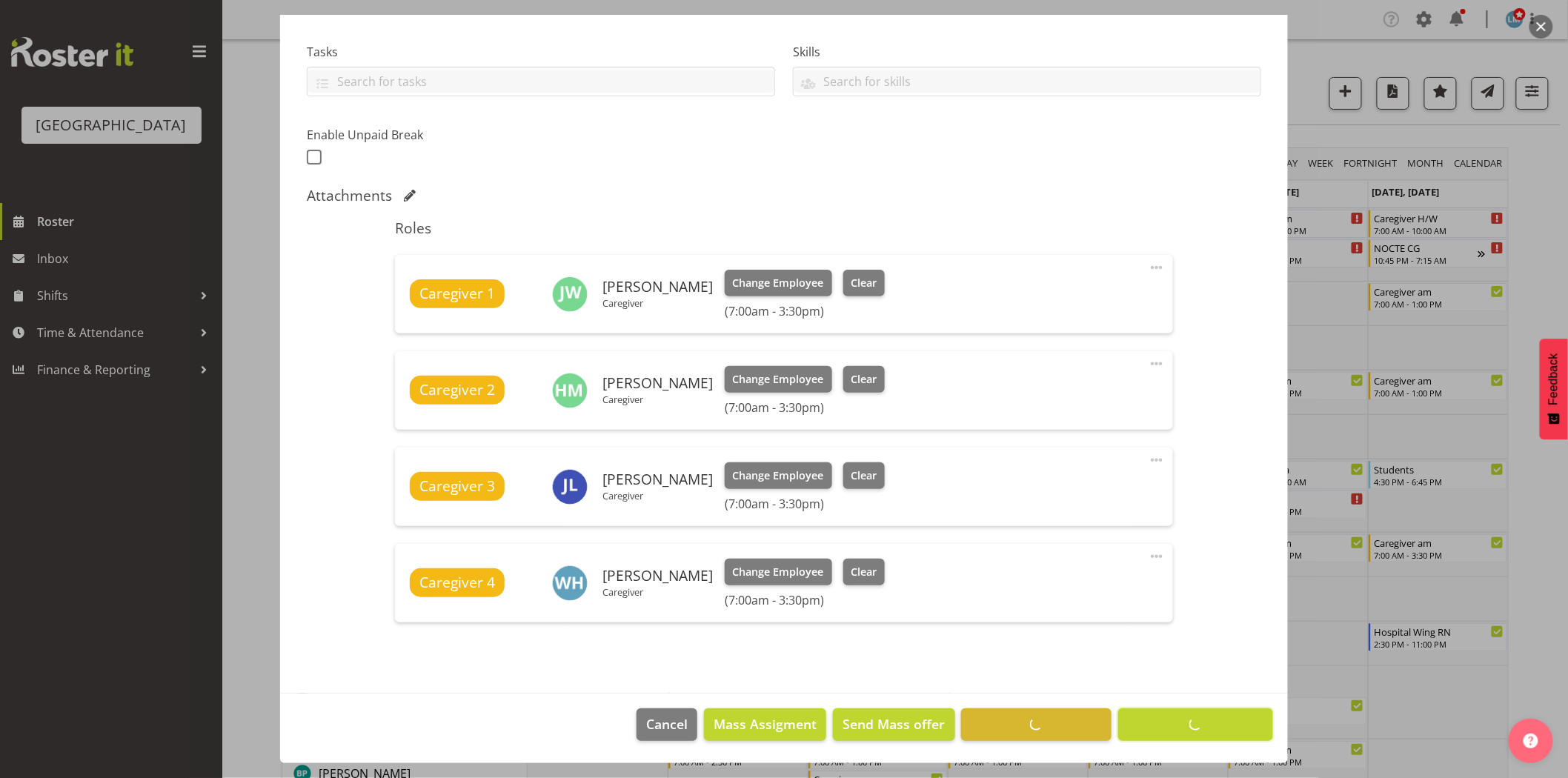
scroll to position [299, 0]
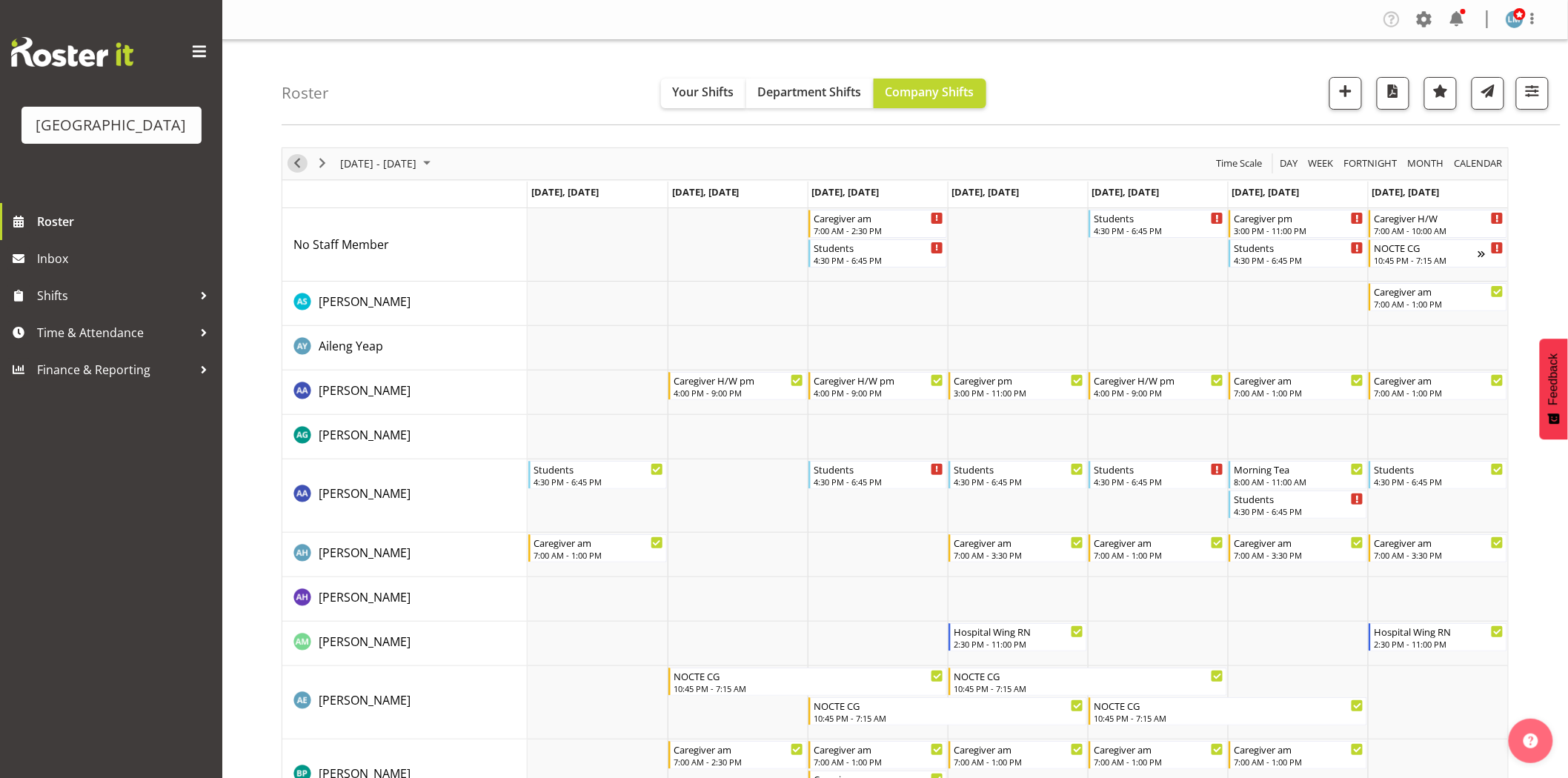
click at [301, 159] on span "Previous" at bounding box center [297, 163] width 18 height 19
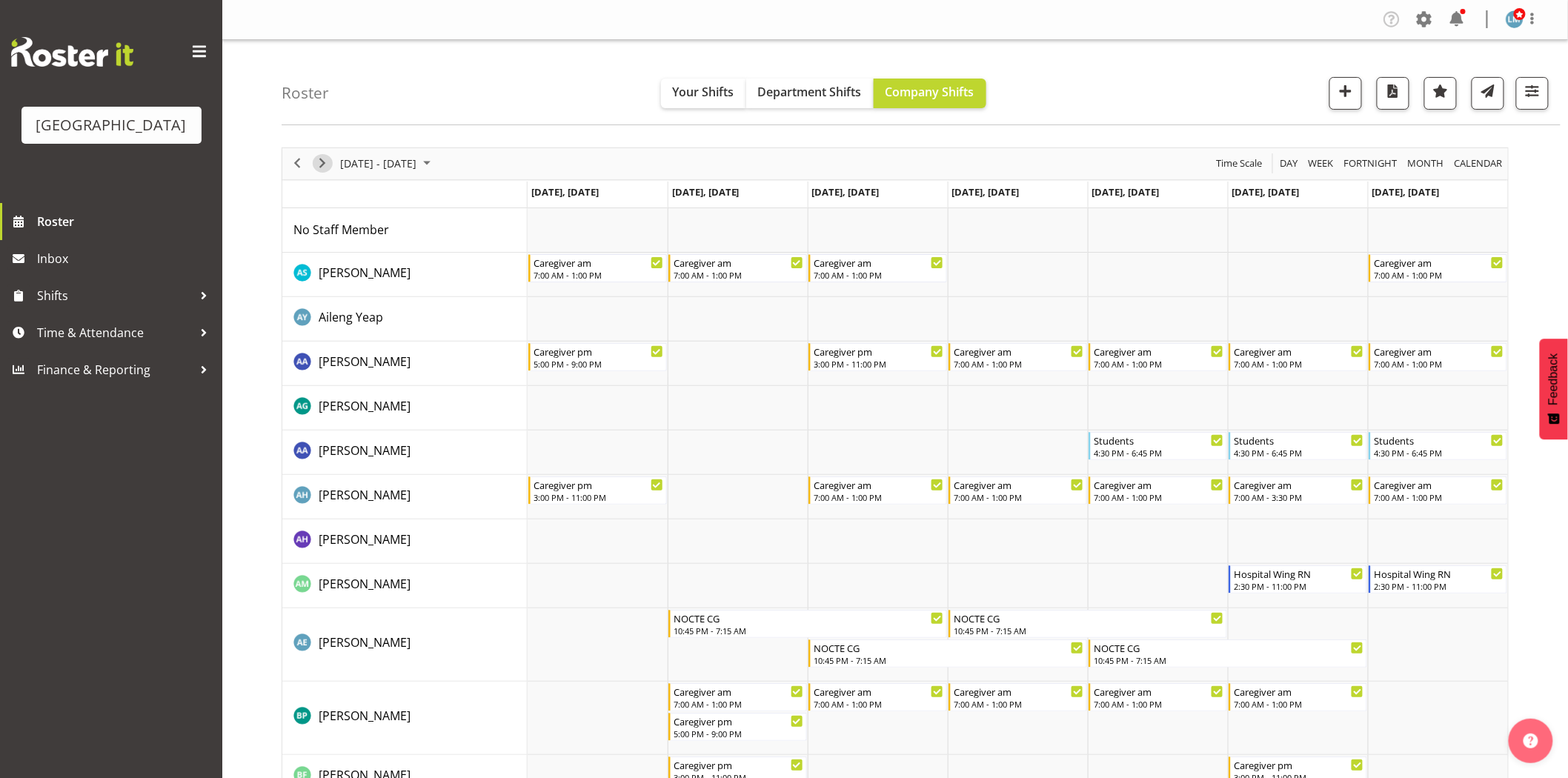
drag, startPoint x: 315, startPoint y: 165, endPoint x: 384, endPoint y: 243, distance: 104.1
click at [315, 165] on span "Next" at bounding box center [322, 163] width 18 height 19
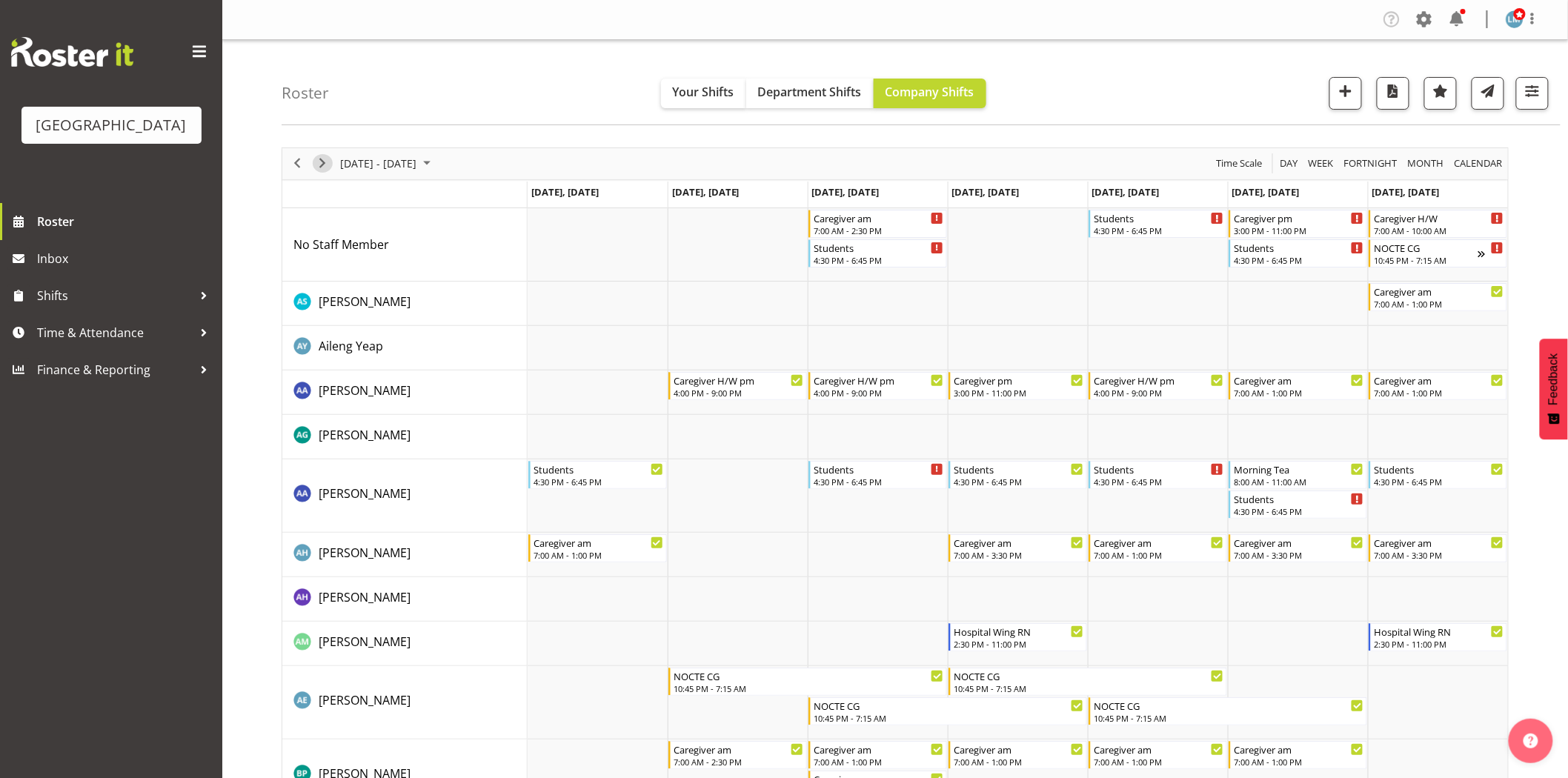
click at [324, 165] on span "Next" at bounding box center [322, 163] width 18 height 19
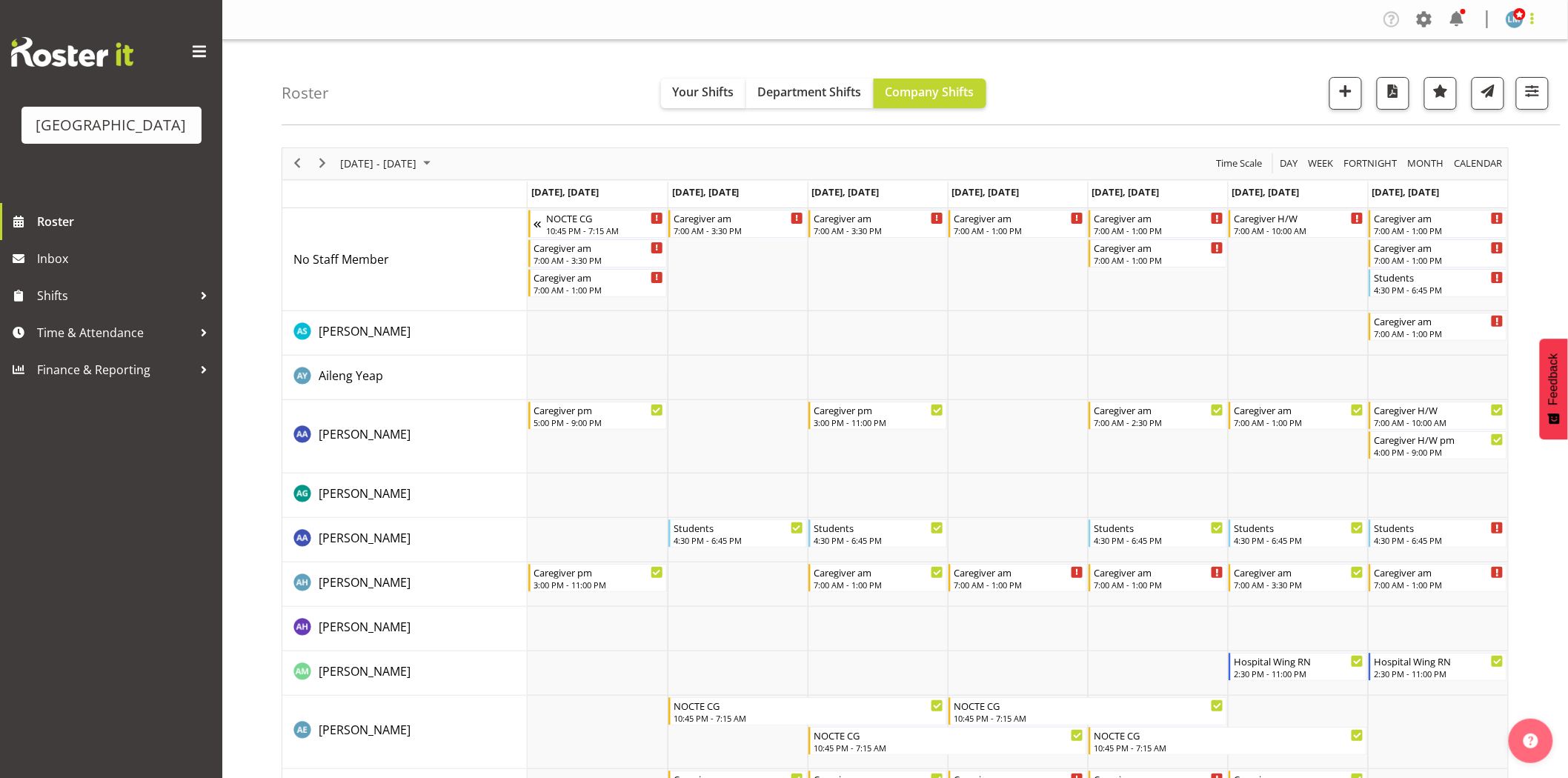
click at [1536, 19] on span at bounding box center [1532, 18] width 18 height 18
click at [1510, 83] on link "Log Out" at bounding box center [1471, 78] width 143 height 27
